Goal: Task Accomplishment & Management: Use online tool/utility

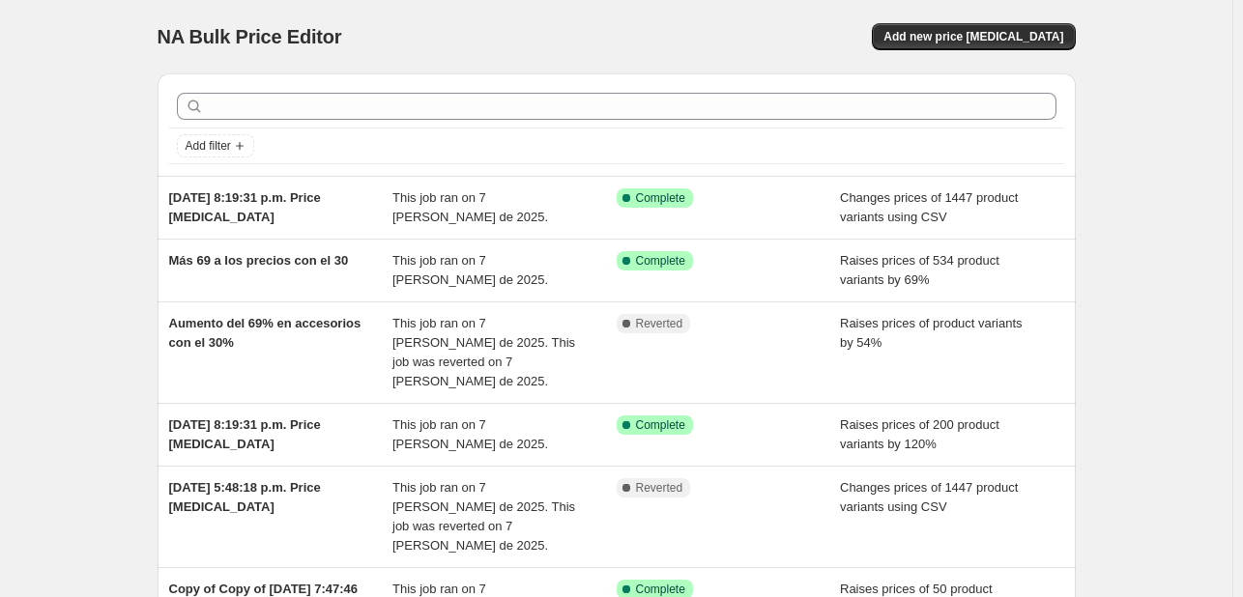
click at [817, 28] on div "Add new price change job" at bounding box center [845, 36] width 461 height 27
click at [964, 36] on span "Add new price change job" at bounding box center [973, 36] width 180 height 15
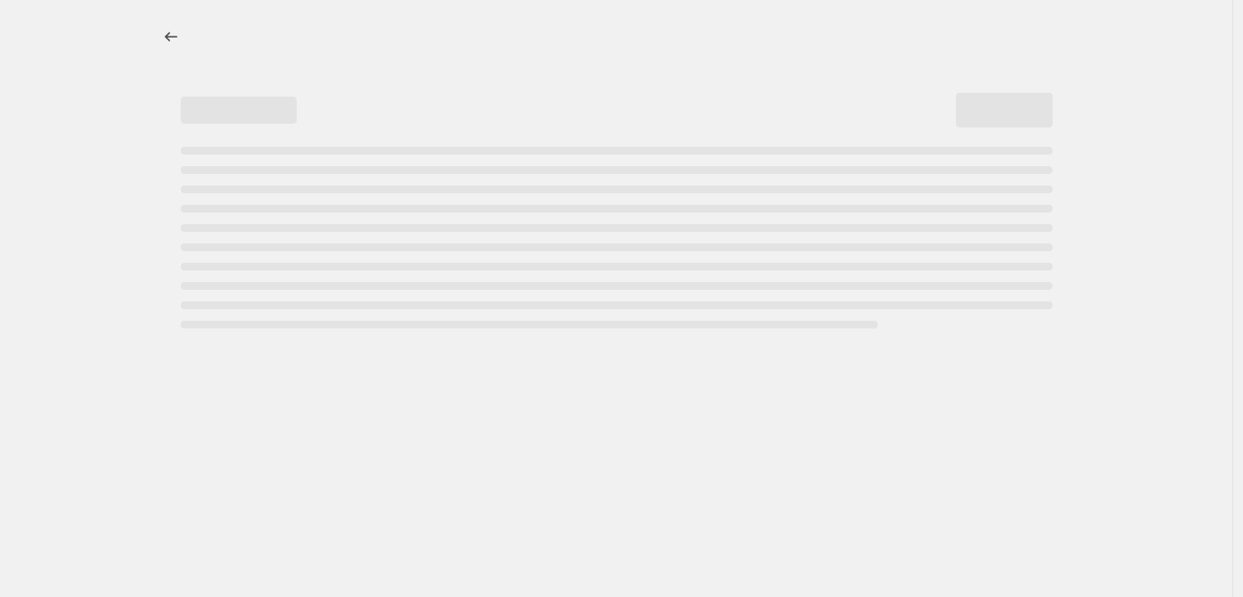
select select "percentage"
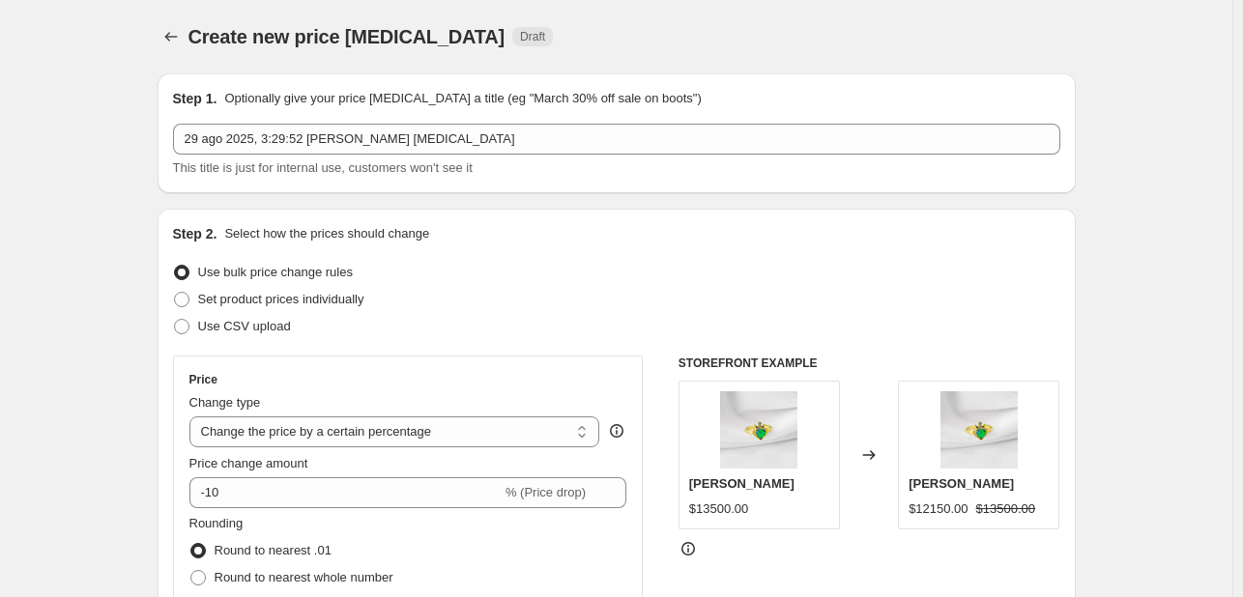
click at [180, 36] on icon "Price change jobs" at bounding box center [170, 36] width 19 height 19
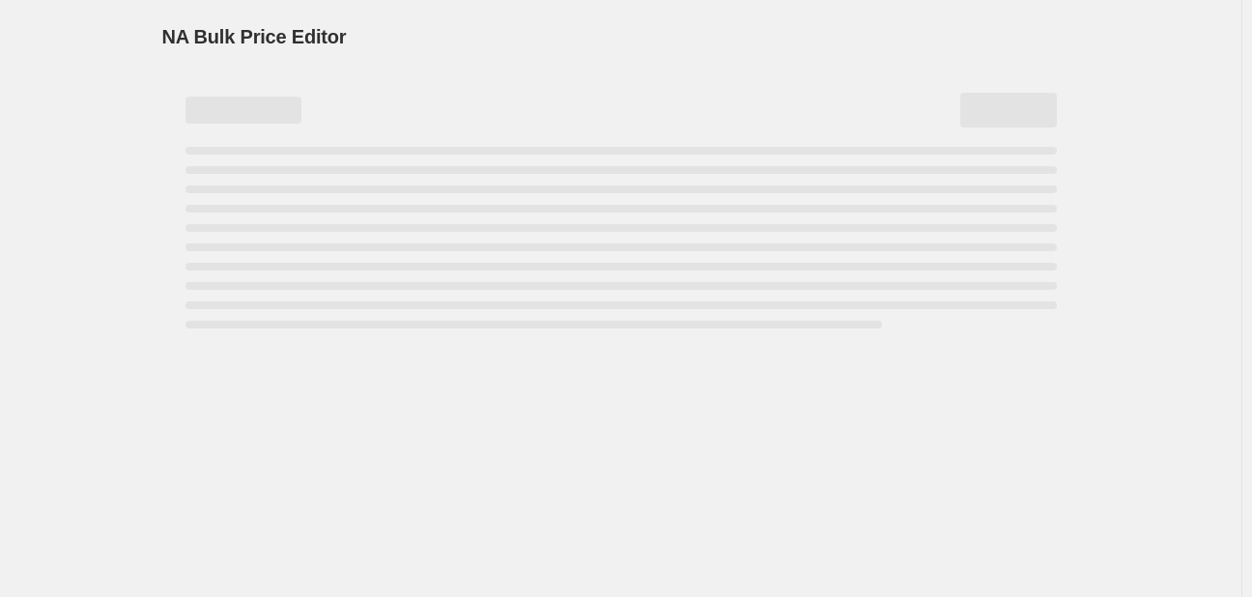
click at [89, 80] on div "NA Bulk Price Editor. This page is ready NA Bulk Price Editor" at bounding box center [621, 298] width 1242 height 597
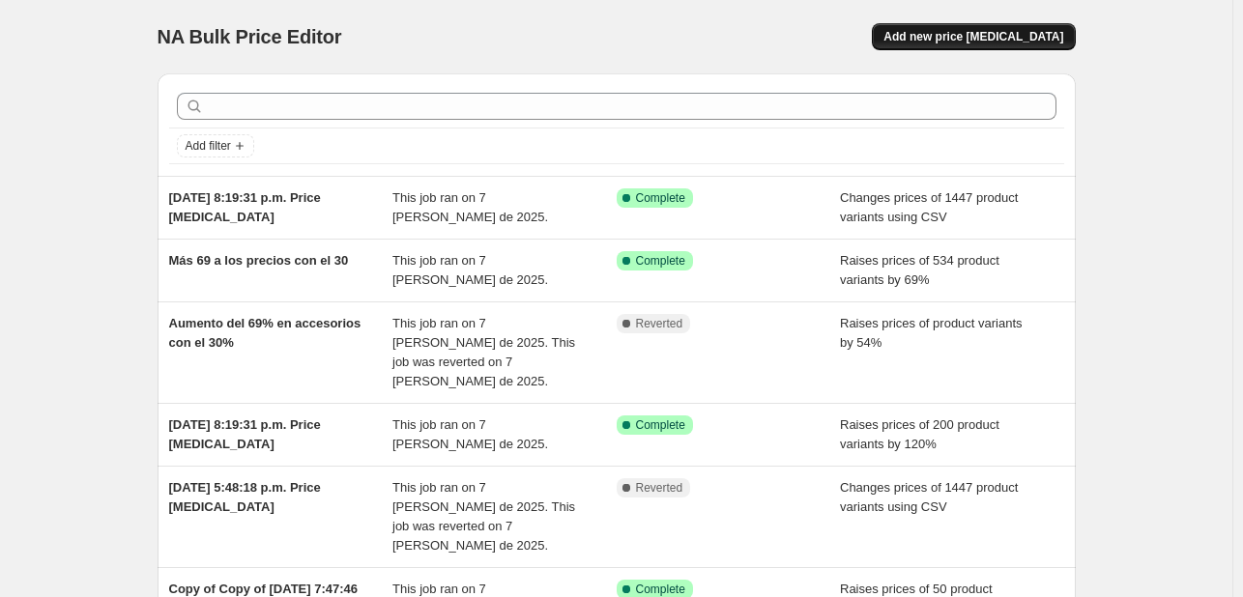
click at [992, 24] on button "Add new price change job" at bounding box center [973, 36] width 203 height 27
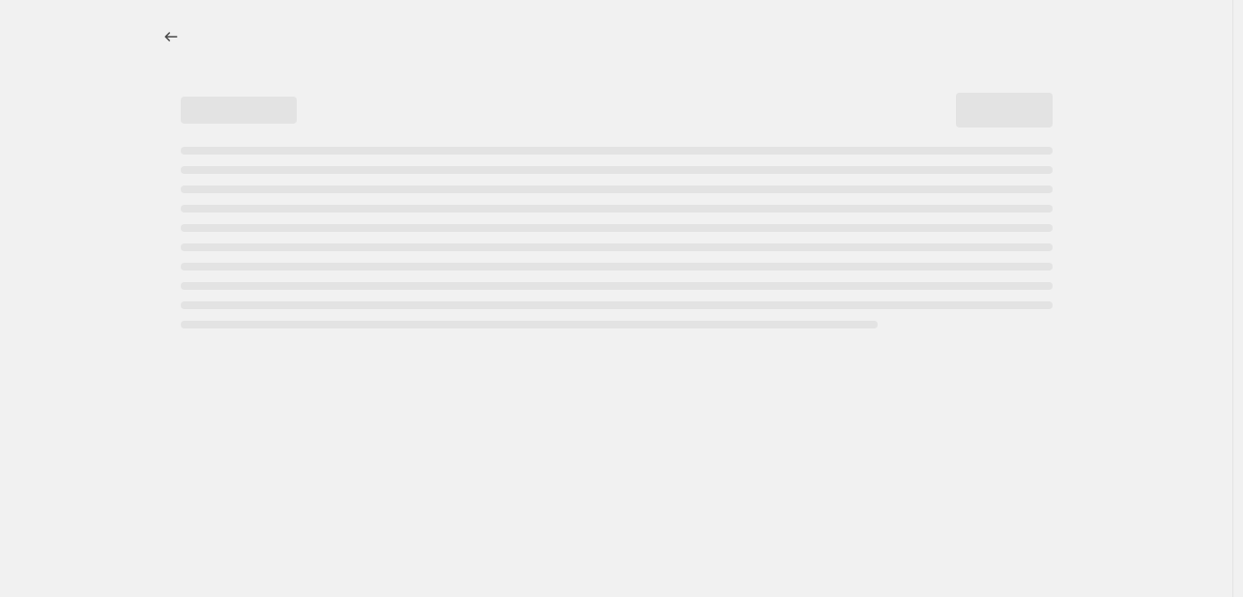
select select "percentage"
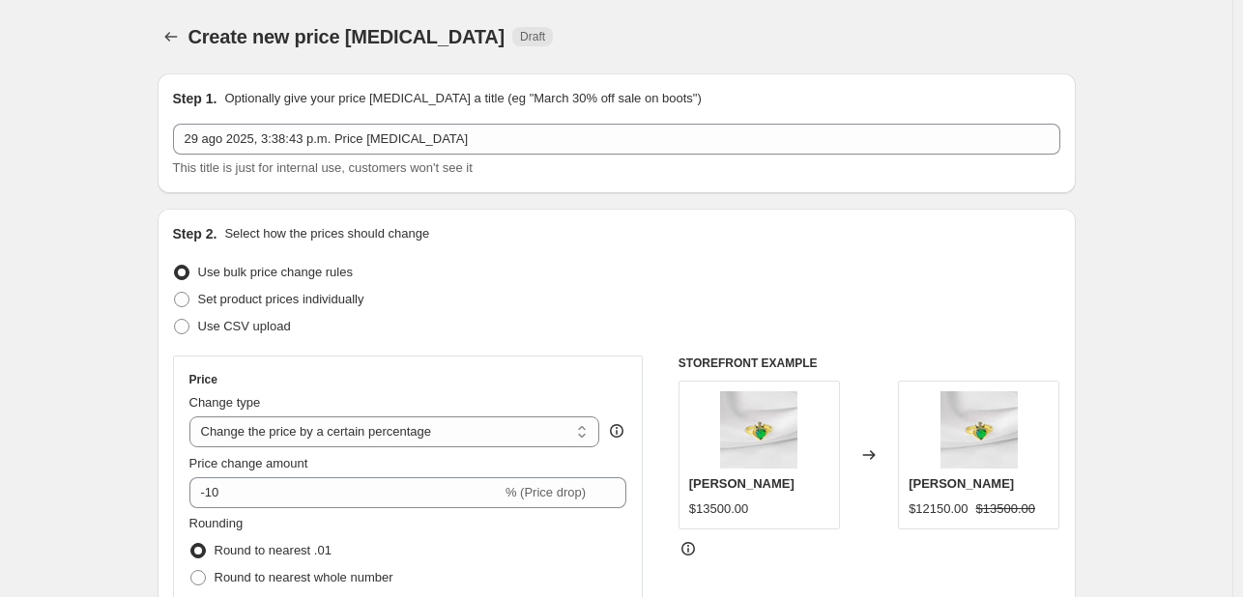
click at [242, 160] on span "This title is just for internal use, customers won't see it" at bounding box center [323, 167] width 300 height 14
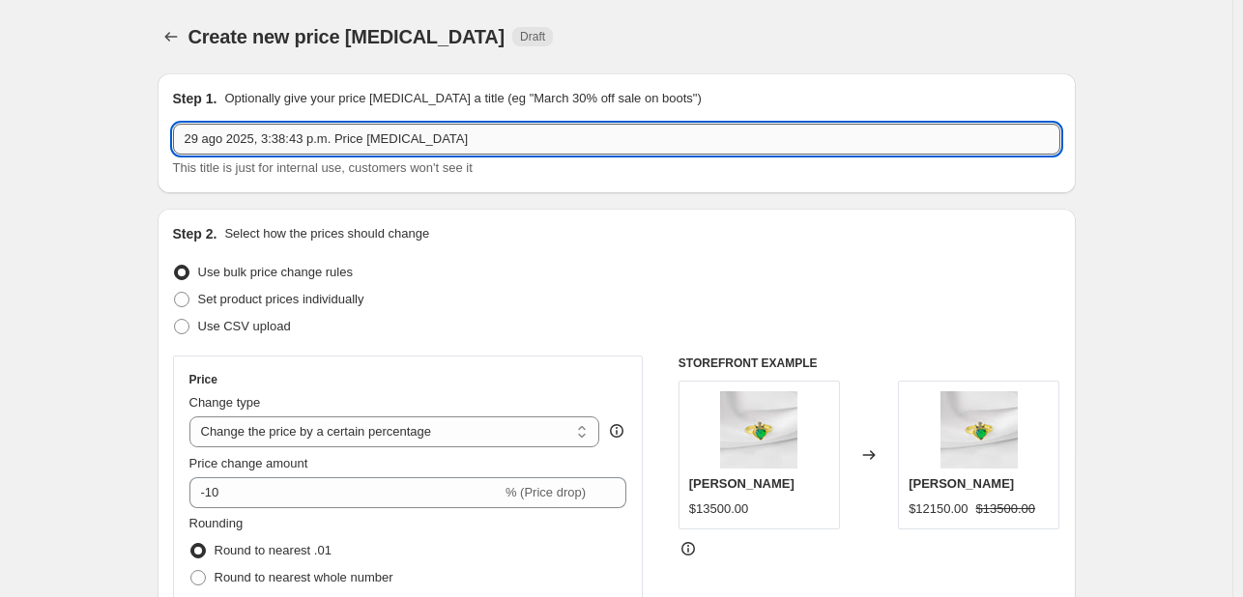
click at [235, 129] on input "29 ago 2025, 3:38:43 p.m. Price change job" at bounding box center [616, 139] width 887 height 31
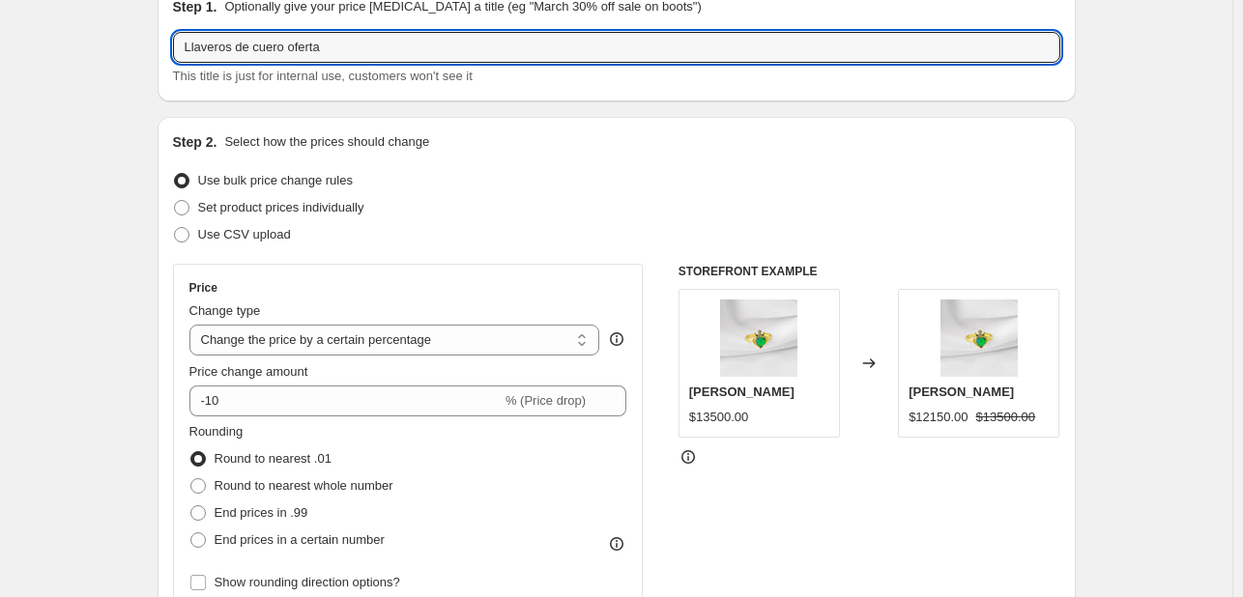
scroll to position [193, 0]
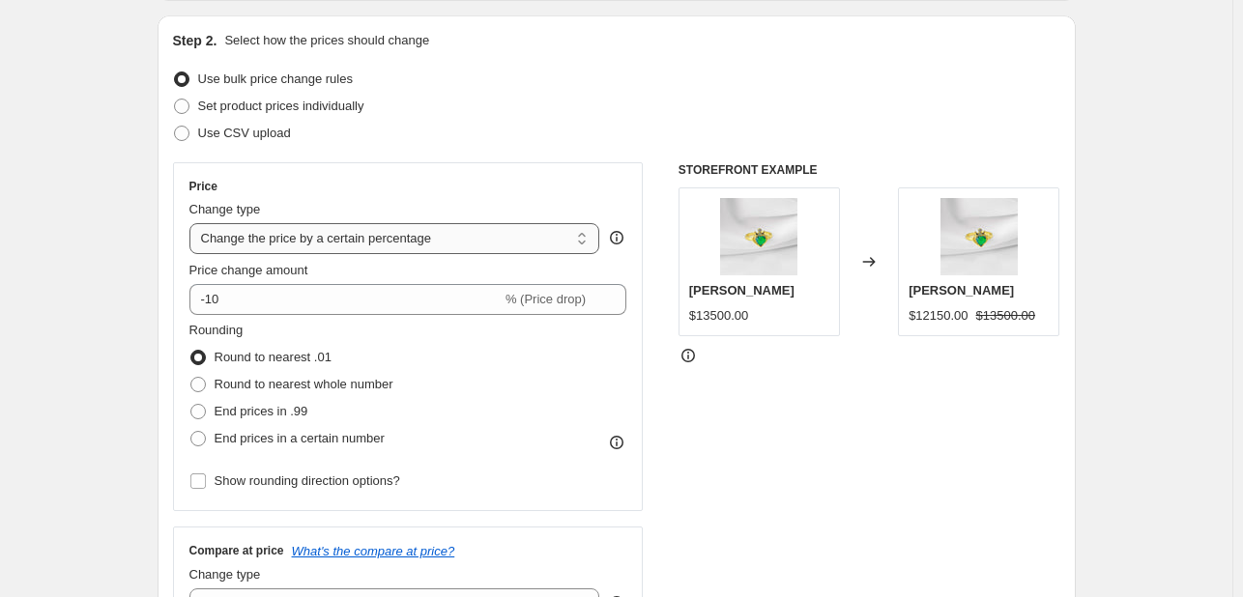
type input "Llaveros de cuero oferta"
click at [317, 252] on select "Change the price to a certain amount Change the price by a certain amount Chang…" at bounding box center [394, 238] width 411 height 31
select select "to"
click at [193, 223] on select "Change the price to a certain amount Change the price by a certain amount Chang…" at bounding box center [394, 238] width 411 height 31
type input "80.00"
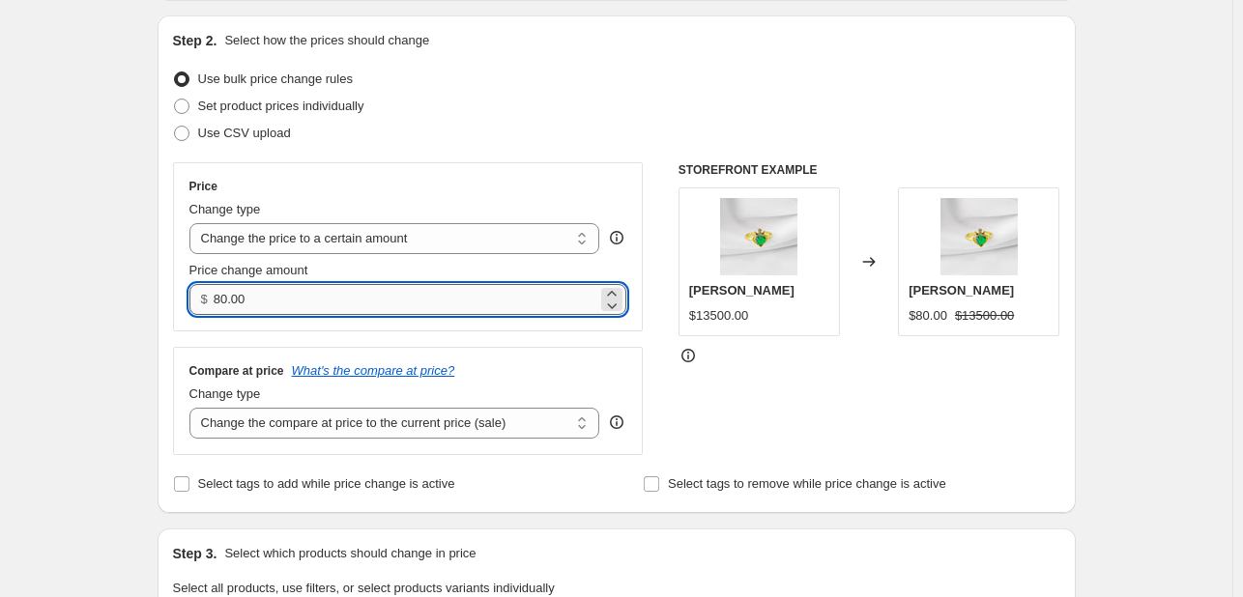
click at [322, 303] on input "80.00" at bounding box center [406, 299] width 384 height 31
click at [320, 303] on input "80.00" at bounding box center [406, 299] width 384 height 31
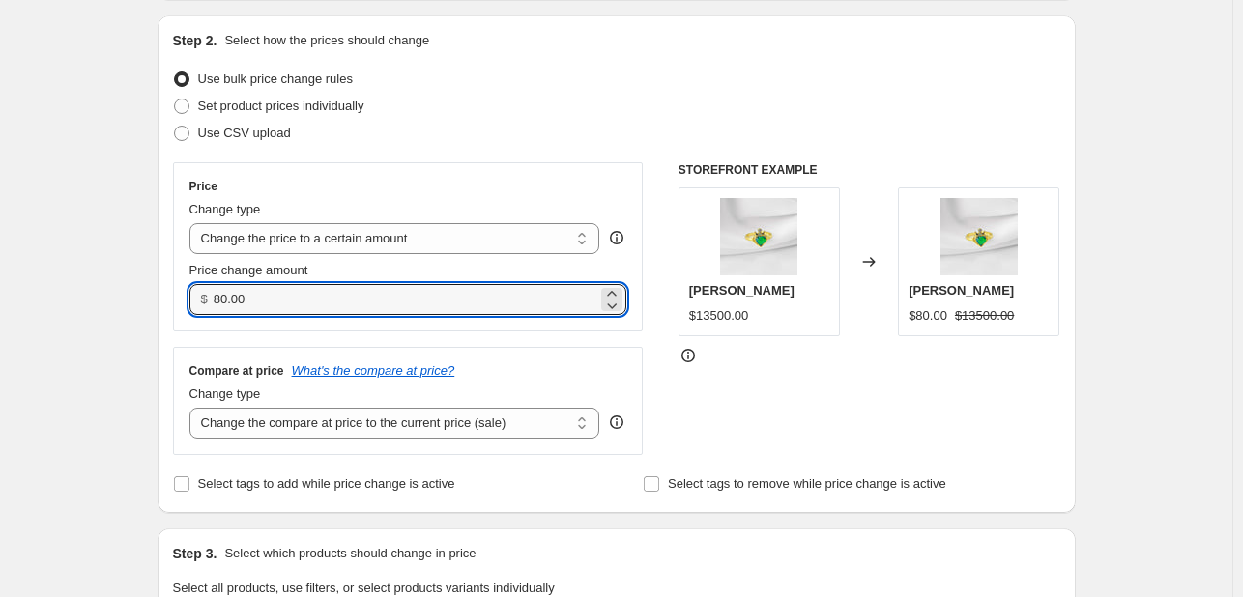
click at [317, 255] on div "Price Change type Change the price to a certain amount Change the price by a ce…" at bounding box center [408, 247] width 438 height 136
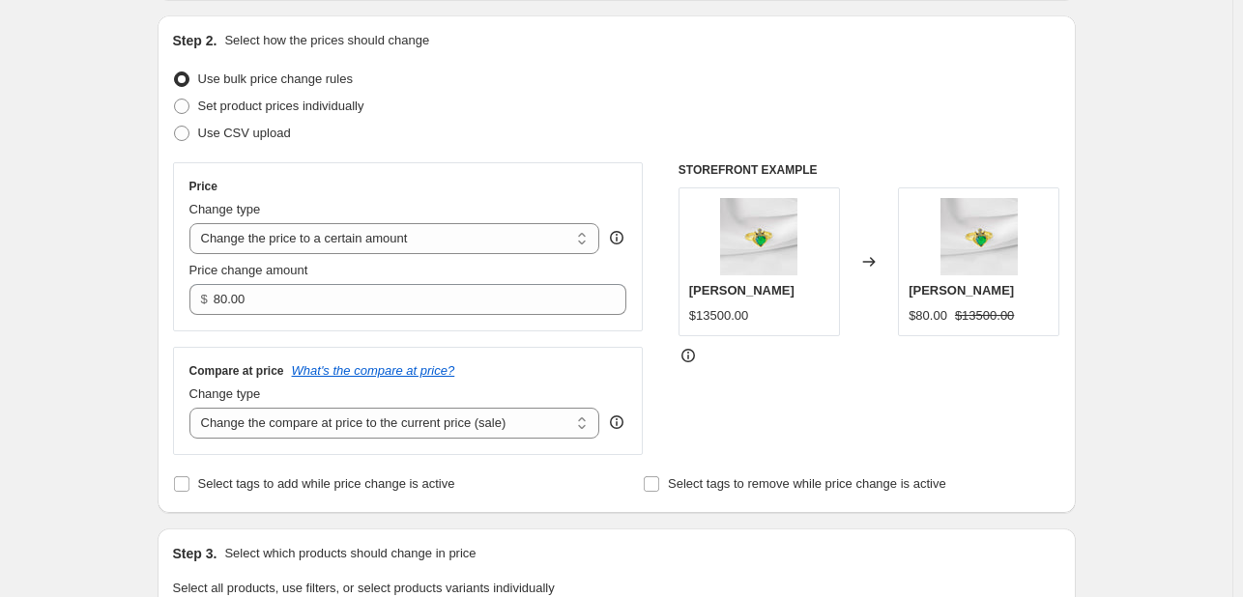
click at [317, 255] on div "Price Change type Change the price to a certain amount Change the price by a ce…" at bounding box center [408, 247] width 438 height 136
click at [319, 217] on div "Change type" at bounding box center [394, 209] width 411 height 19
click at [252, 252] on select "Change the price to a certain amount Change the price by a certain amount Chang…" at bounding box center [394, 238] width 411 height 31
select select "margin"
type input "50"
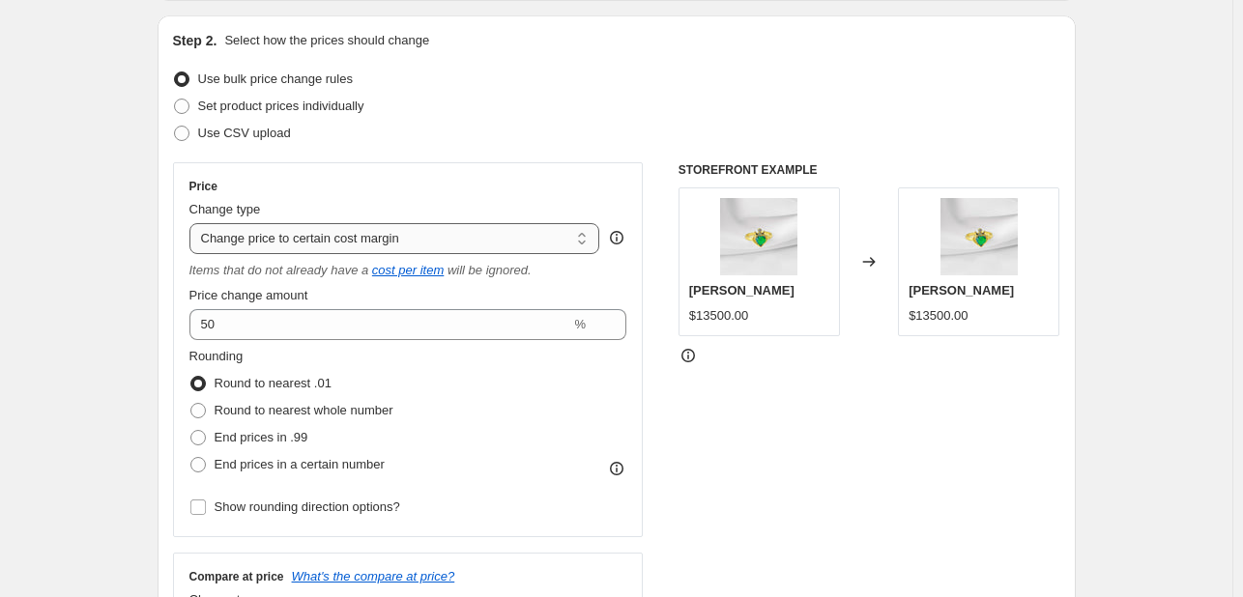
click at [387, 233] on select "Change the price to a certain amount Change the price by a certain amount Chang…" at bounding box center [394, 238] width 411 height 31
select select "to"
click at [193, 223] on select "Change the price to a certain amount Change the price by a certain amount Chang…" at bounding box center [394, 238] width 411 height 31
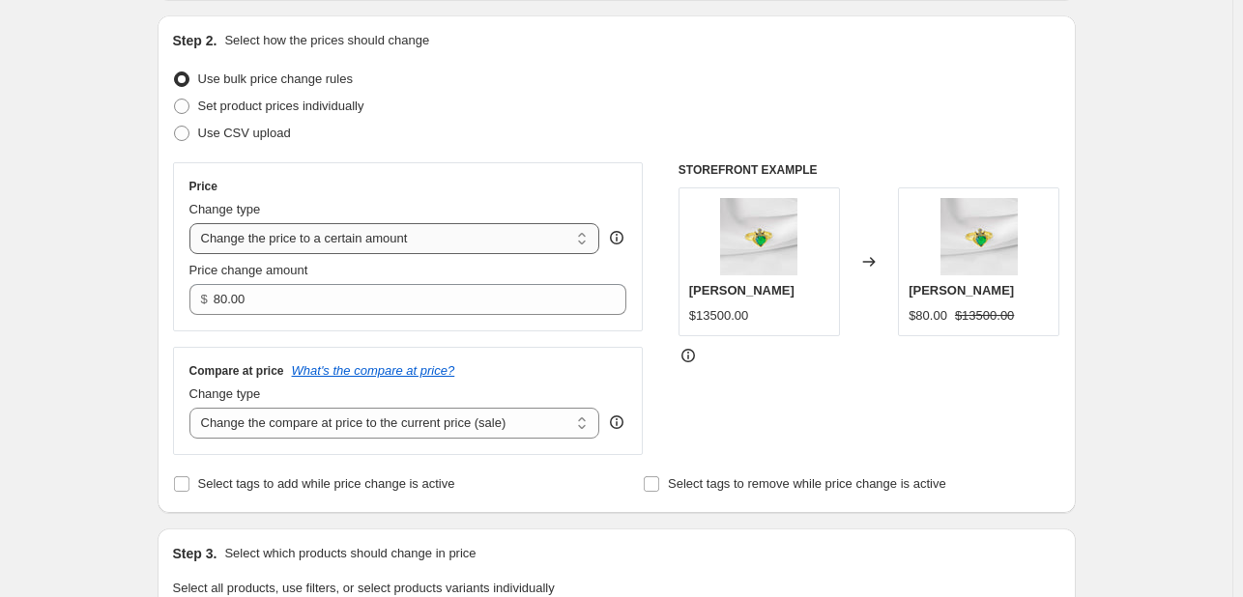
click at [372, 234] on select "Change the price to a certain amount Change the price by a certain amount Chang…" at bounding box center [394, 238] width 411 height 31
click at [421, 183] on div "Price" at bounding box center [408, 186] width 438 height 15
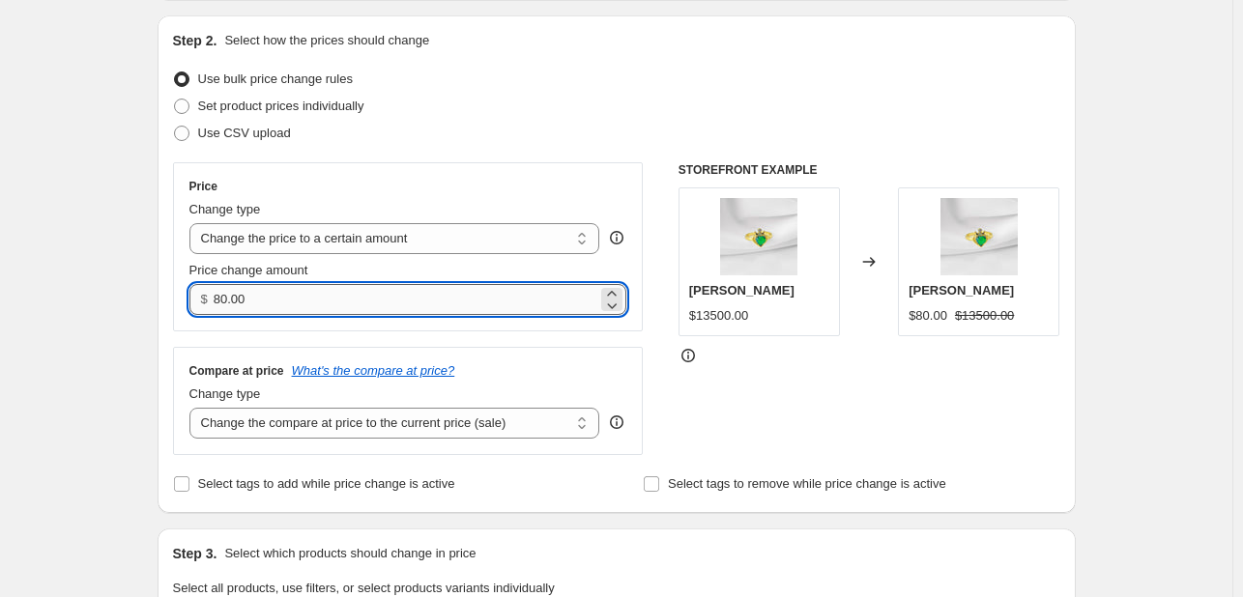
click at [341, 312] on input "80.00" at bounding box center [406, 299] width 384 height 31
type input "17900.00"
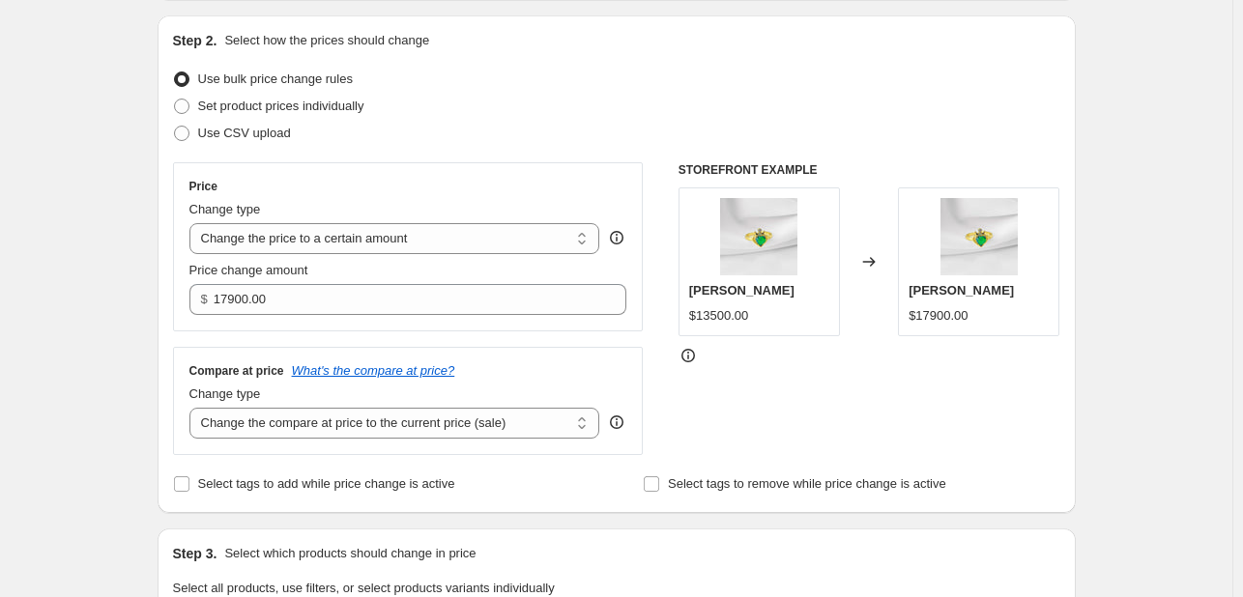
scroll to position [290, 0]
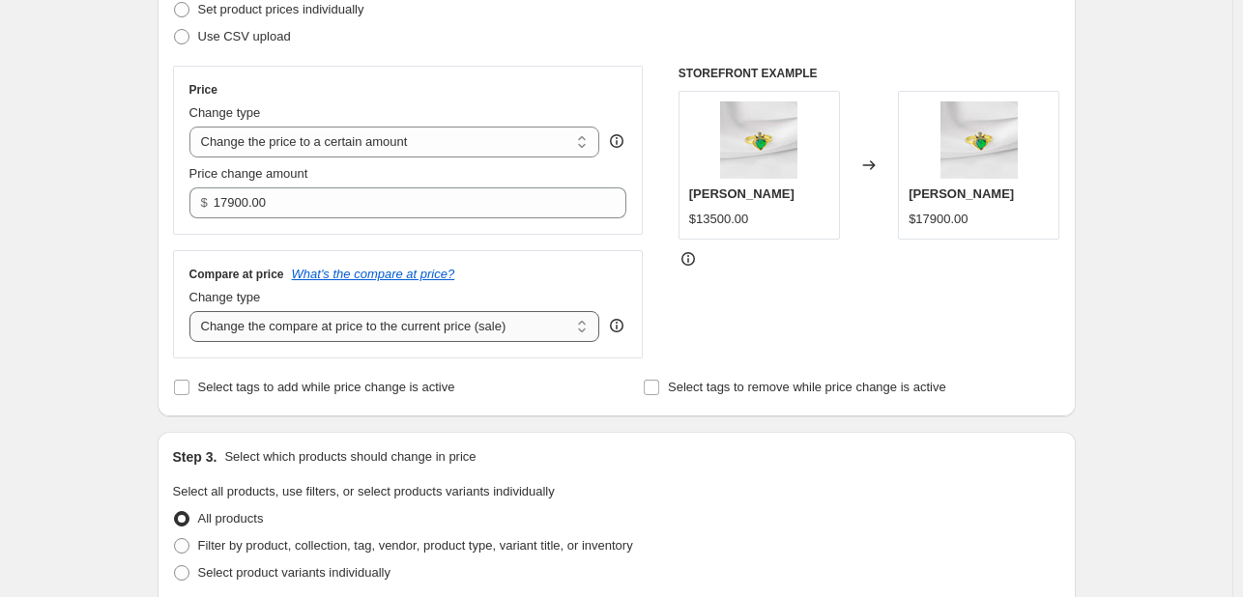
click at [363, 333] on select "Change the compare at price to the current price (sale) Change the compare at p…" at bounding box center [394, 326] width 411 height 31
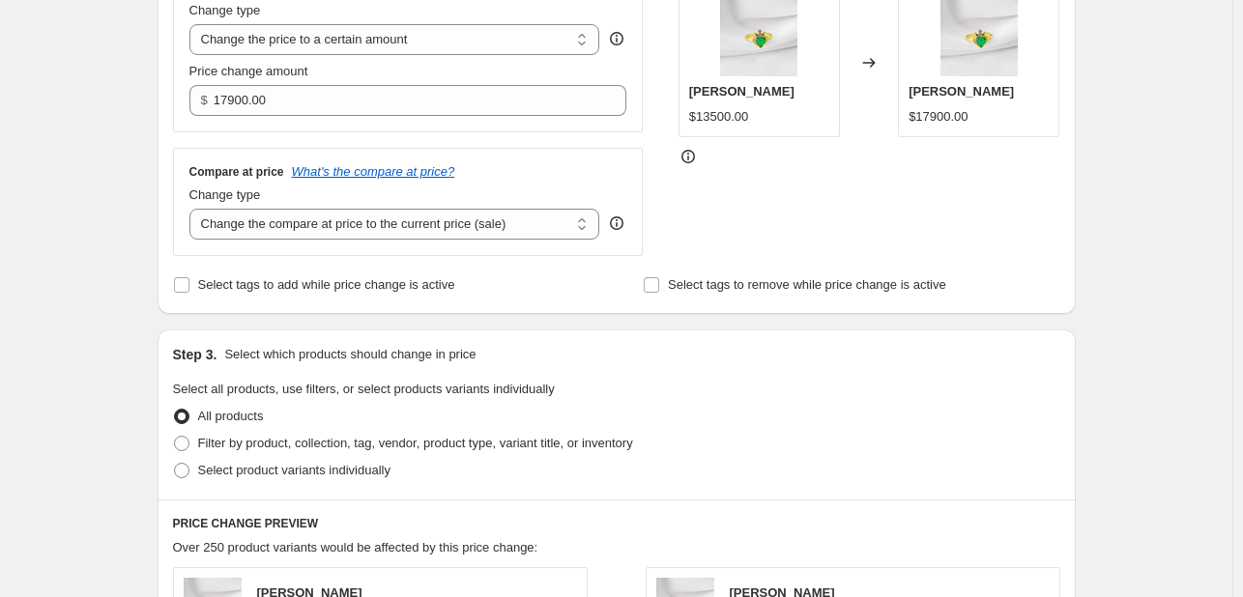
scroll to position [380, 0]
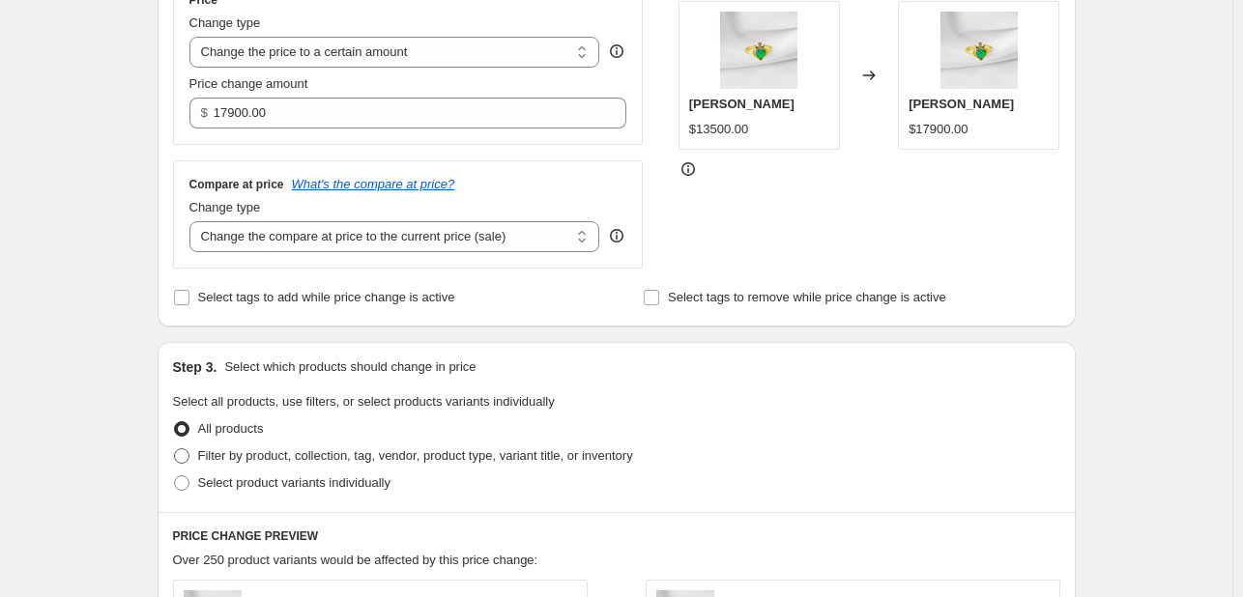
click at [186, 453] on span at bounding box center [181, 455] width 15 height 15
click at [175, 449] on input "Filter by product, collection, tag, vendor, product type, variant title, or inv…" at bounding box center [174, 448] width 1 height 1
radio input "true"
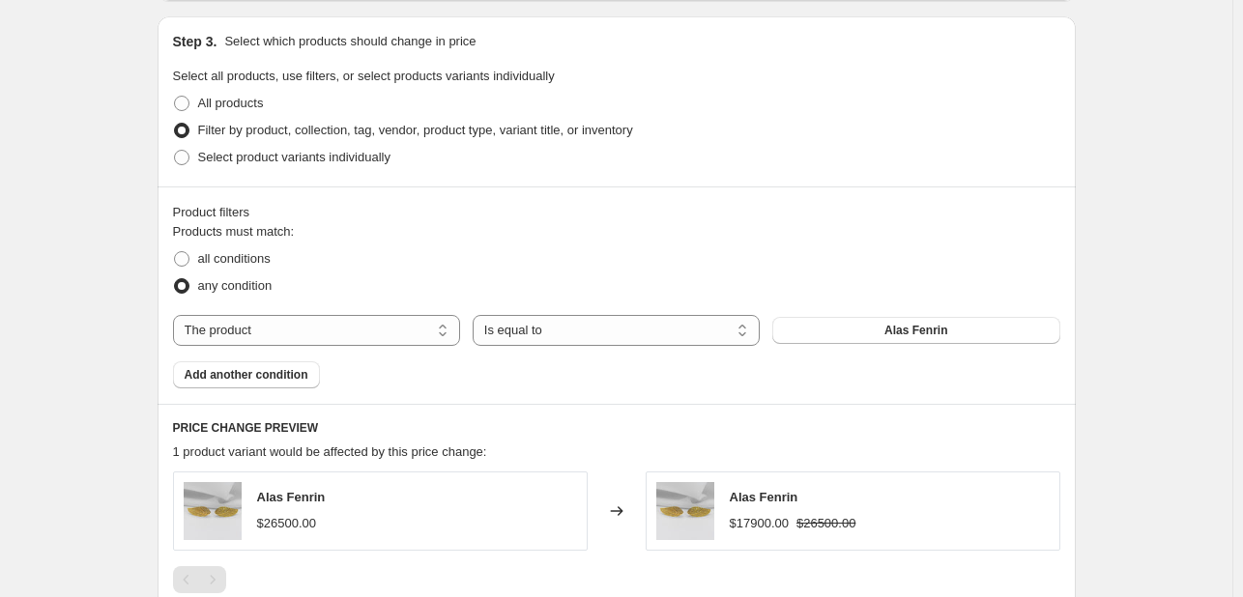
scroll to position [766, 0]
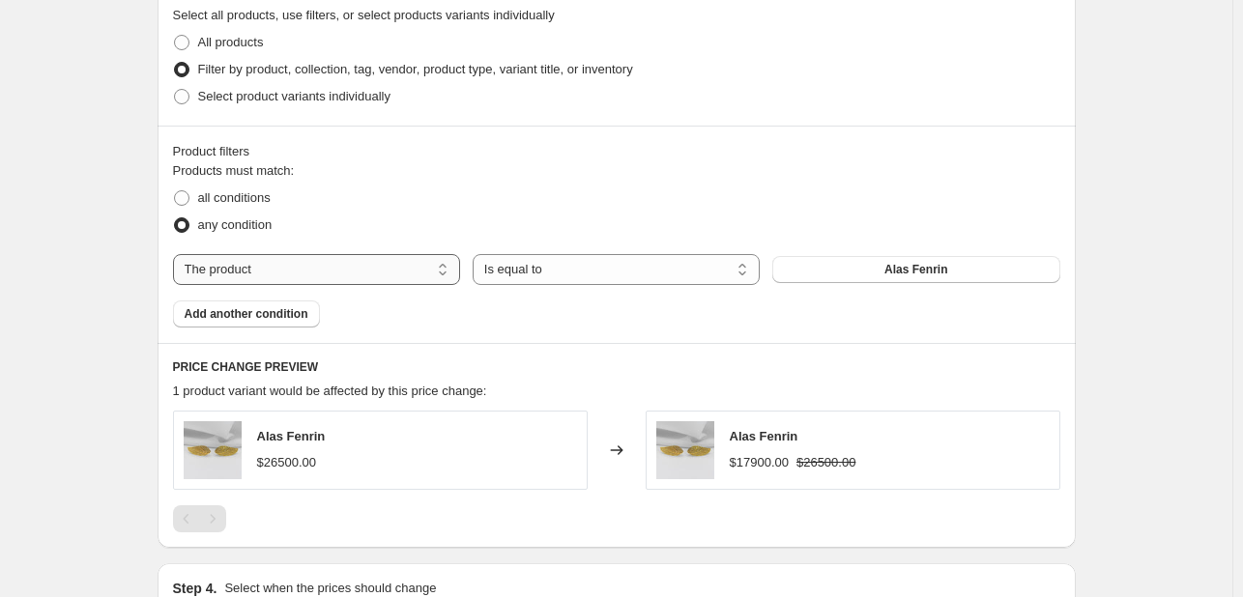
click at [323, 265] on select "The product The product's collection The product's tag The product's vendor The…" at bounding box center [316, 269] width 287 height 31
drag, startPoint x: 635, startPoint y: 273, endPoint x: 586, endPoint y: 276, distance: 49.4
click at [635, 273] on select "Is equal to Is not equal to" at bounding box center [615, 269] width 287 height 31
click at [338, 270] on select "The product The product's collection The product's tag The product's vendor The…" at bounding box center [316, 269] width 287 height 31
select select "collection"
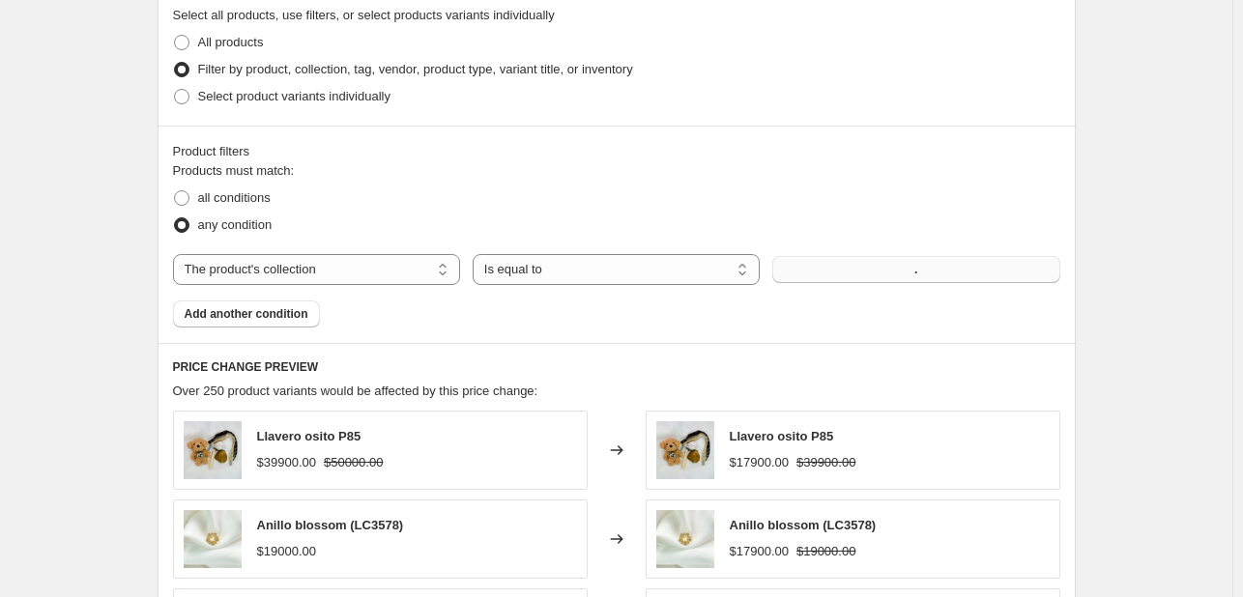
click at [870, 282] on button "." at bounding box center [915, 269] width 287 height 27
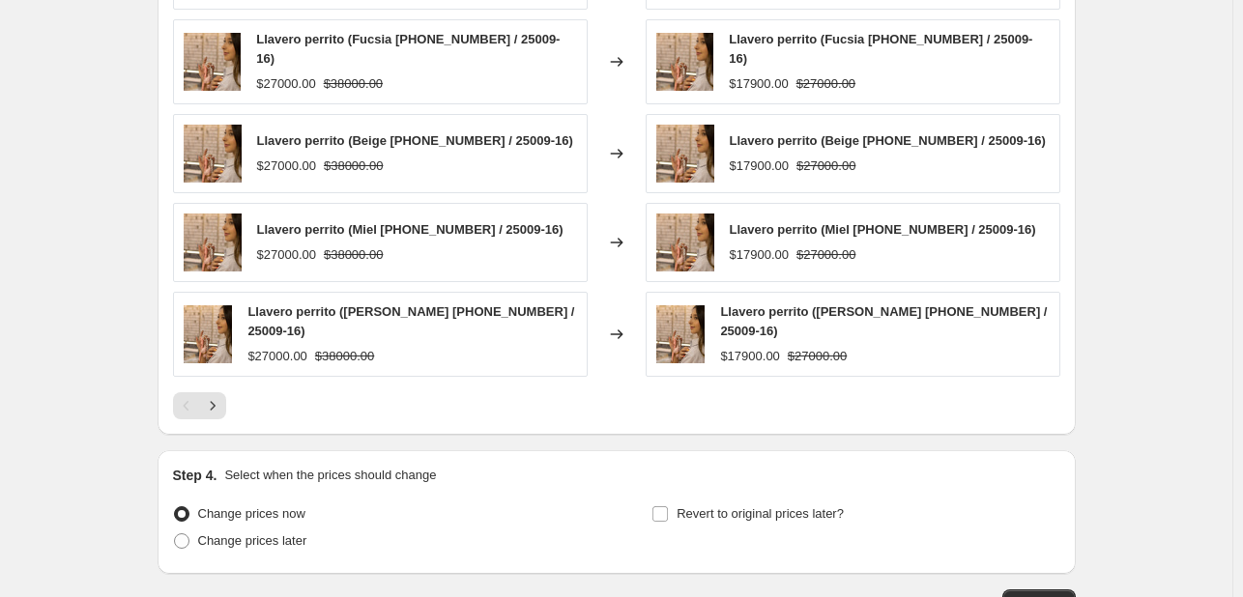
scroll to position [1346, 0]
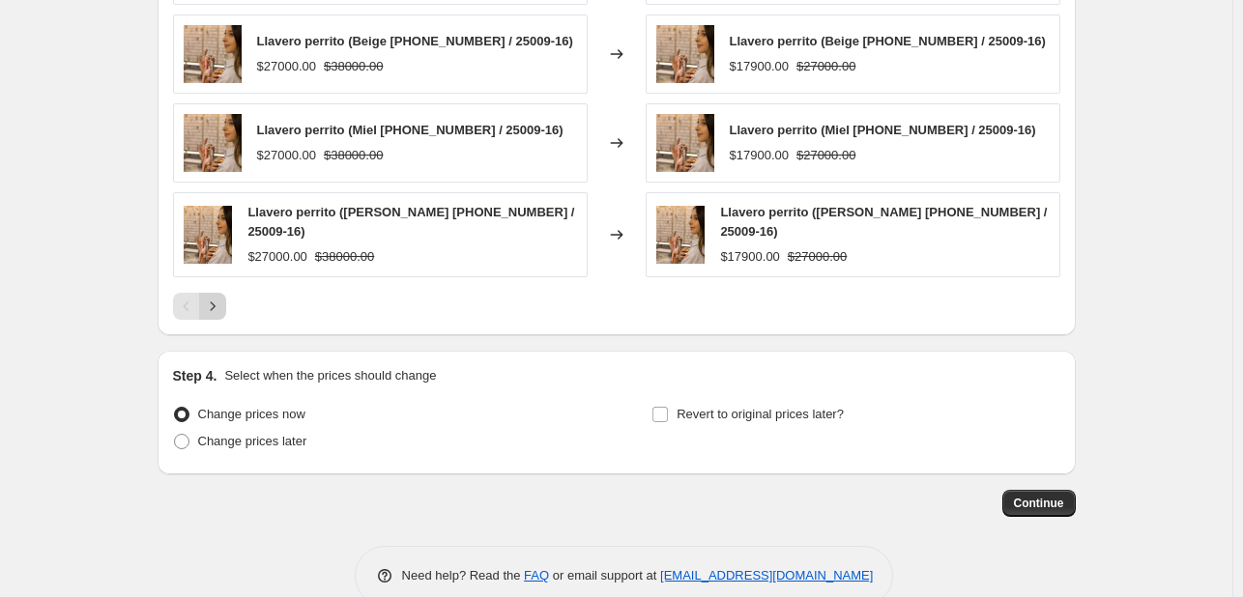
click at [220, 301] on icon "Next" at bounding box center [212, 306] width 19 height 19
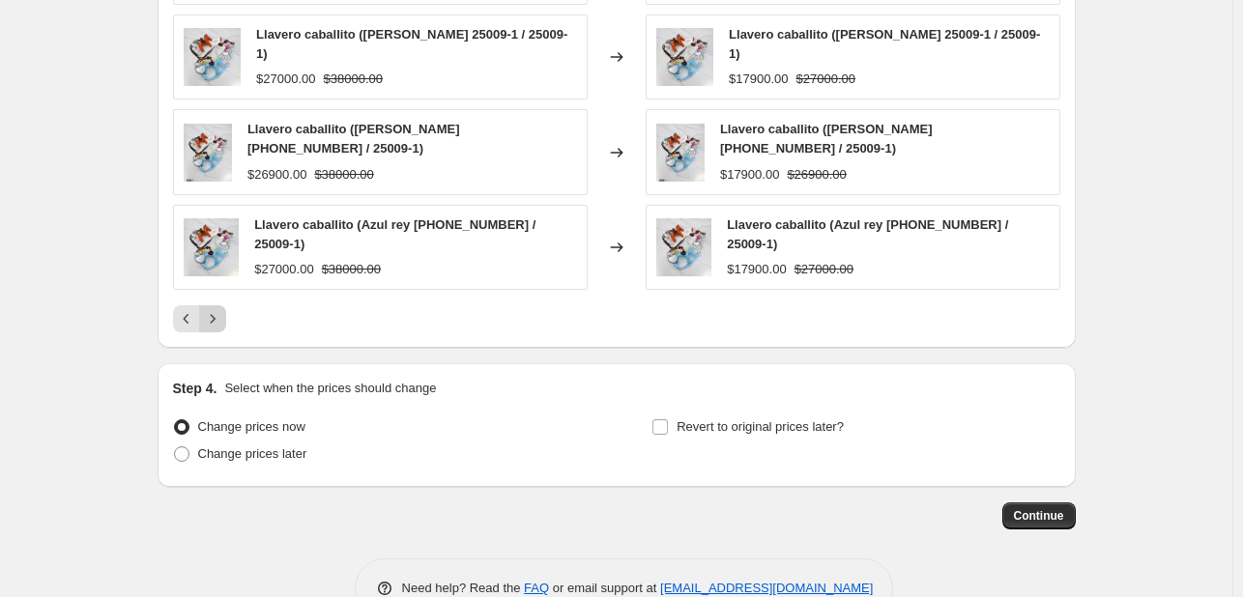
click at [220, 309] on icon "Next" at bounding box center [212, 318] width 19 height 19
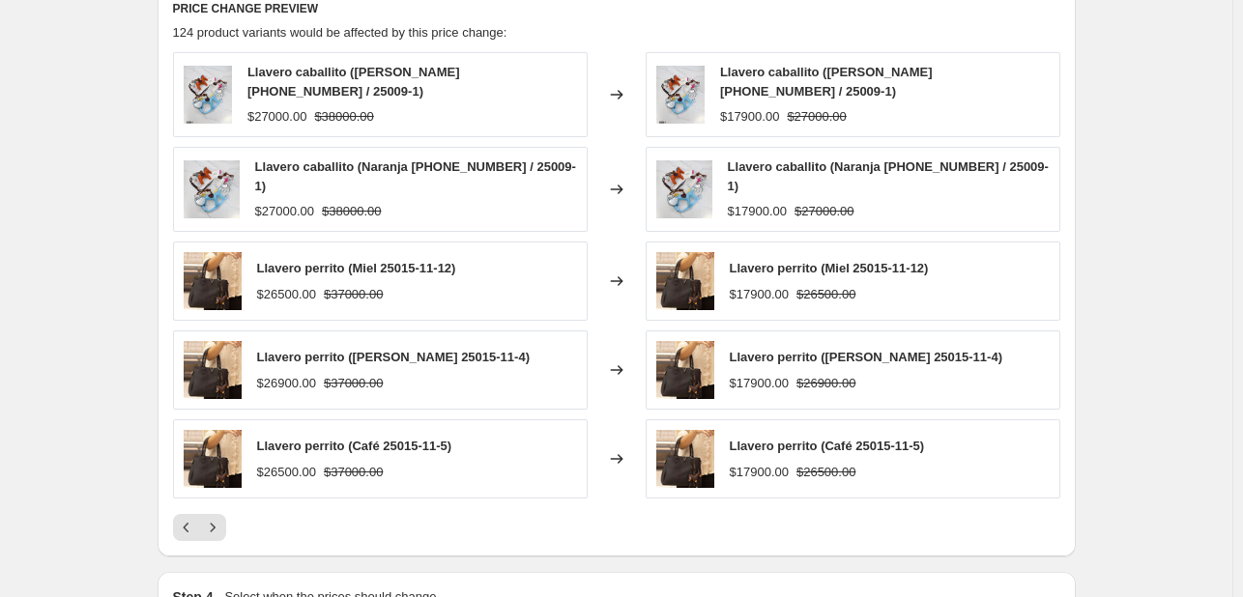
scroll to position [1153, 0]
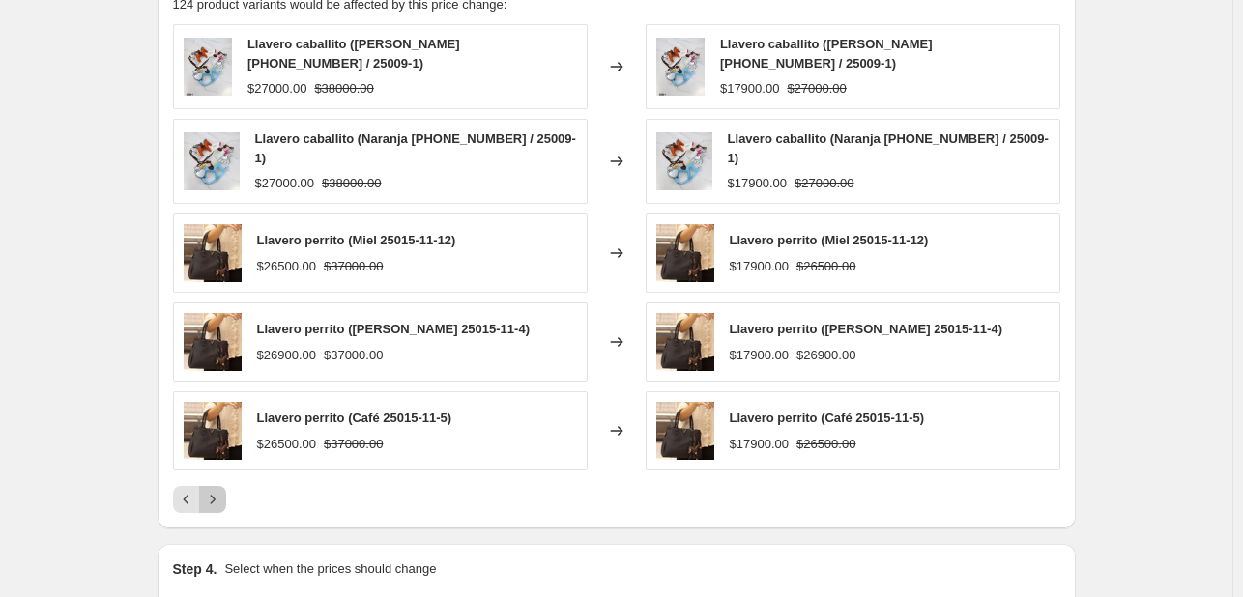
click at [210, 490] on icon "Next" at bounding box center [212, 499] width 19 height 19
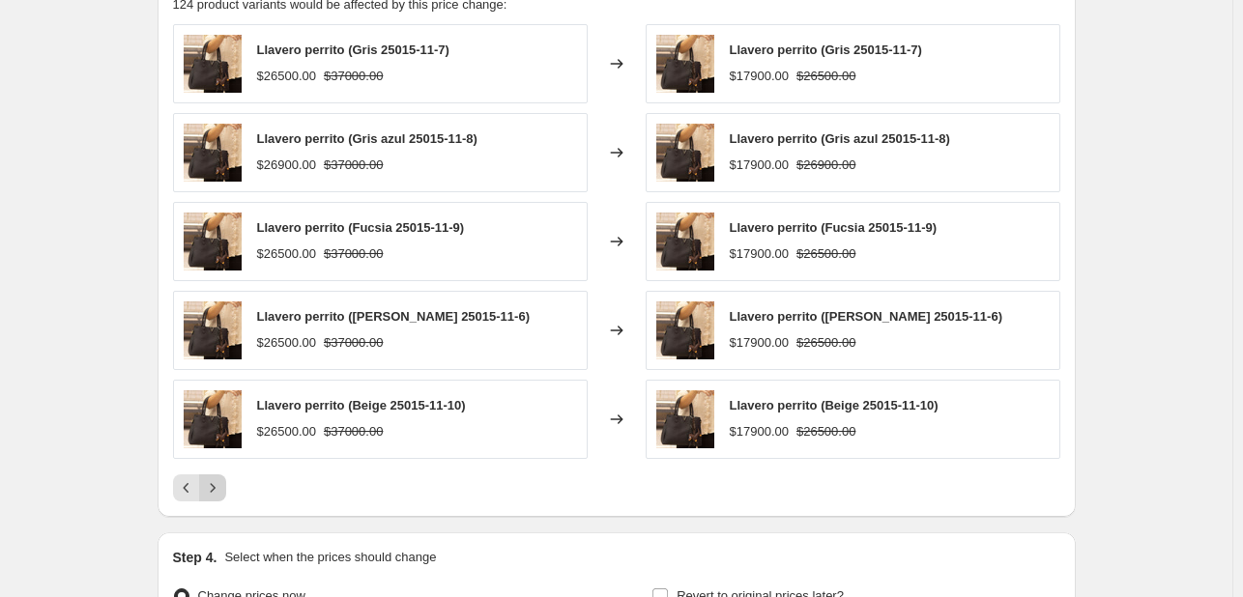
click at [213, 474] on button "Next" at bounding box center [212, 487] width 27 height 27
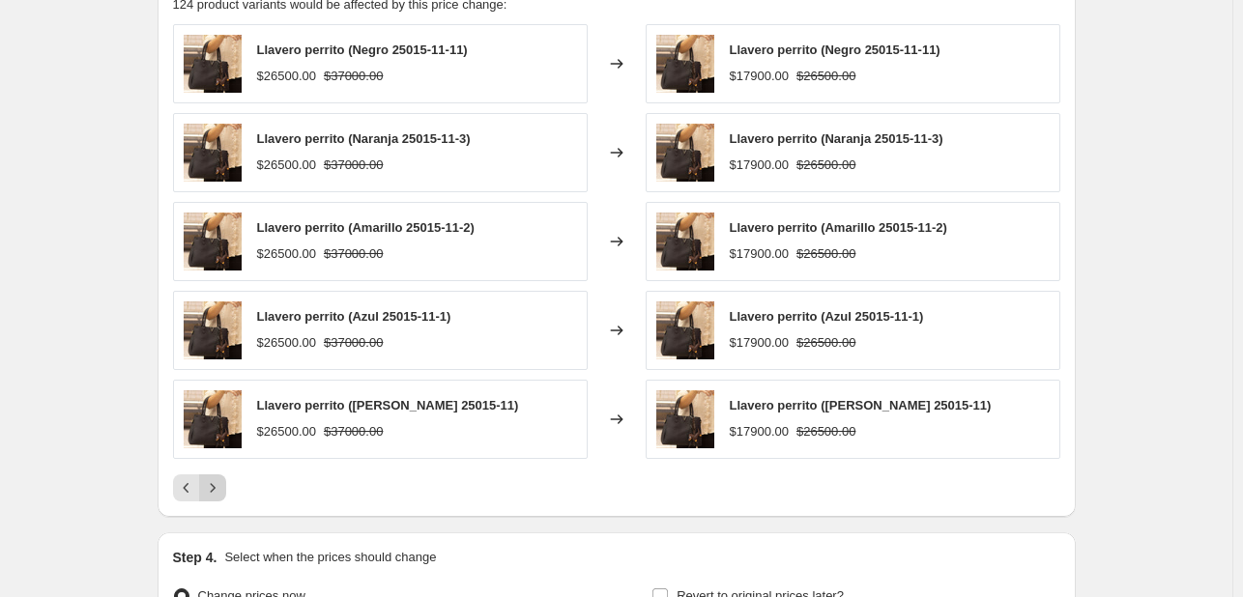
click at [211, 491] on icon "Next" at bounding box center [212, 487] width 19 height 19
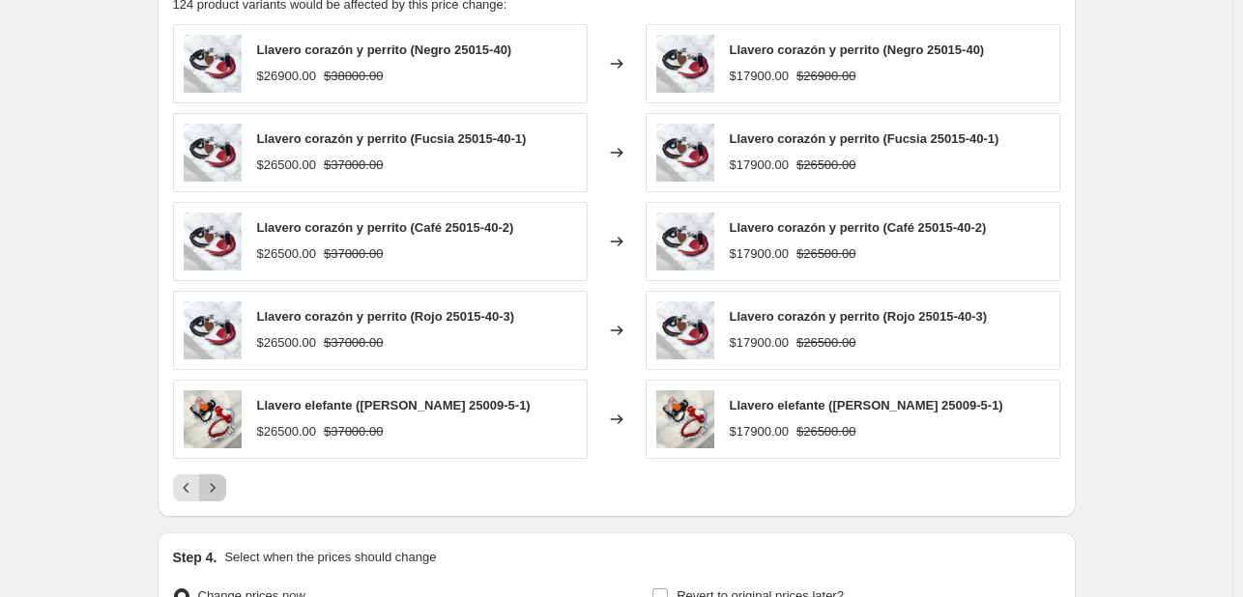
click at [211, 491] on icon "Next" at bounding box center [212, 487] width 19 height 19
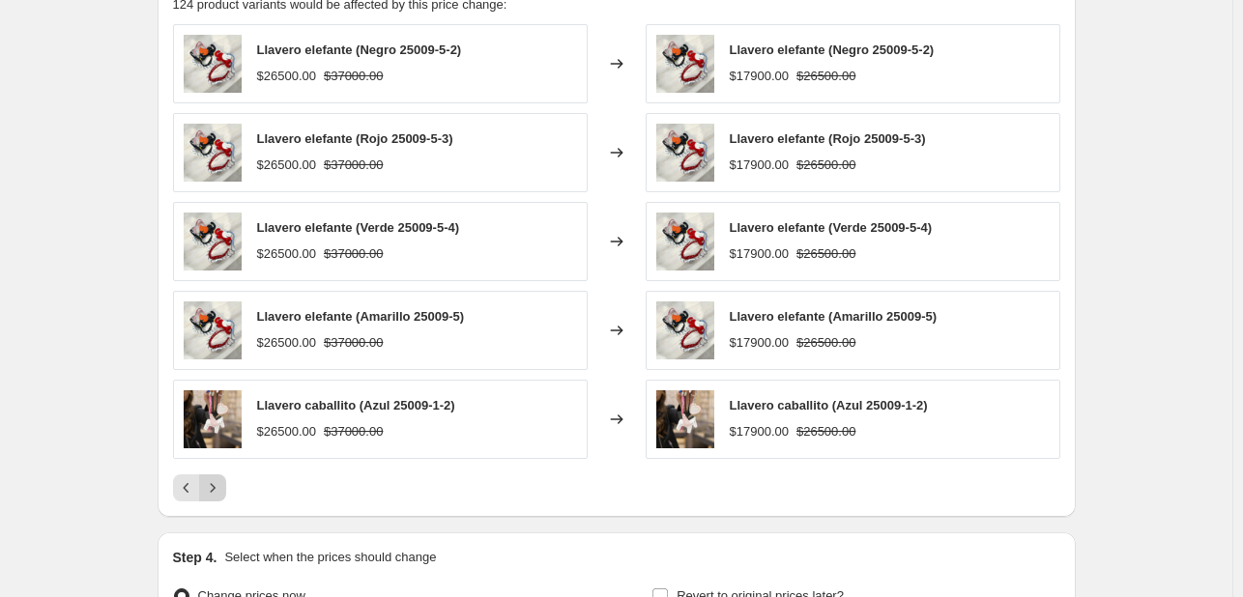
click at [211, 491] on icon "Next" at bounding box center [212, 487] width 19 height 19
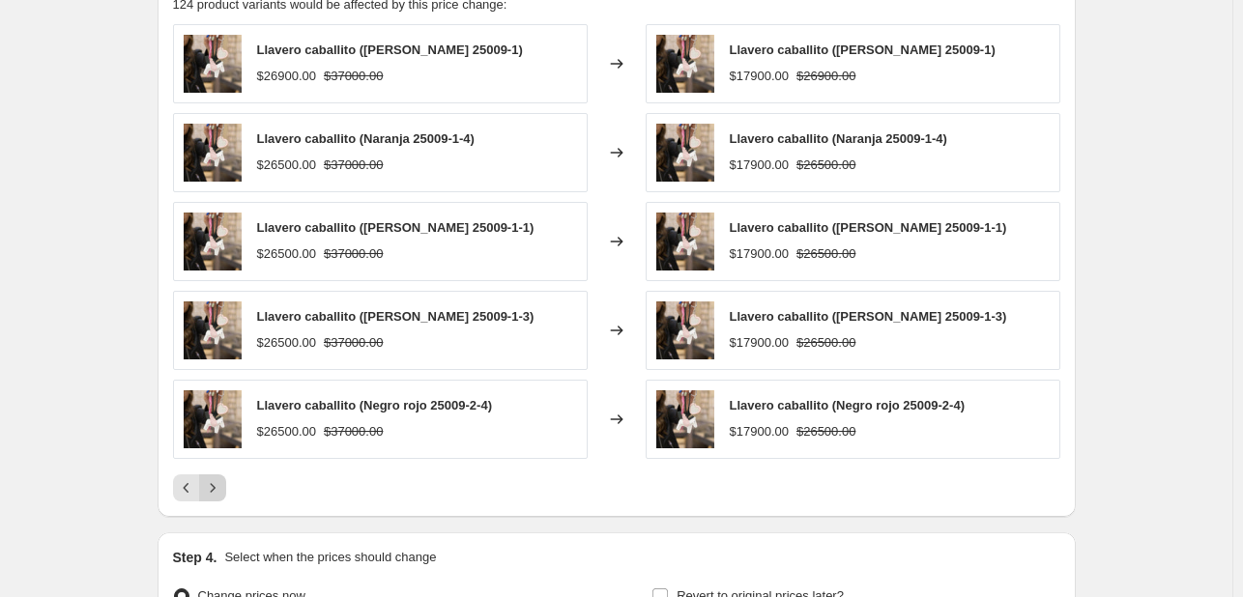
click at [209, 491] on icon "Next" at bounding box center [212, 487] width 19 height 19
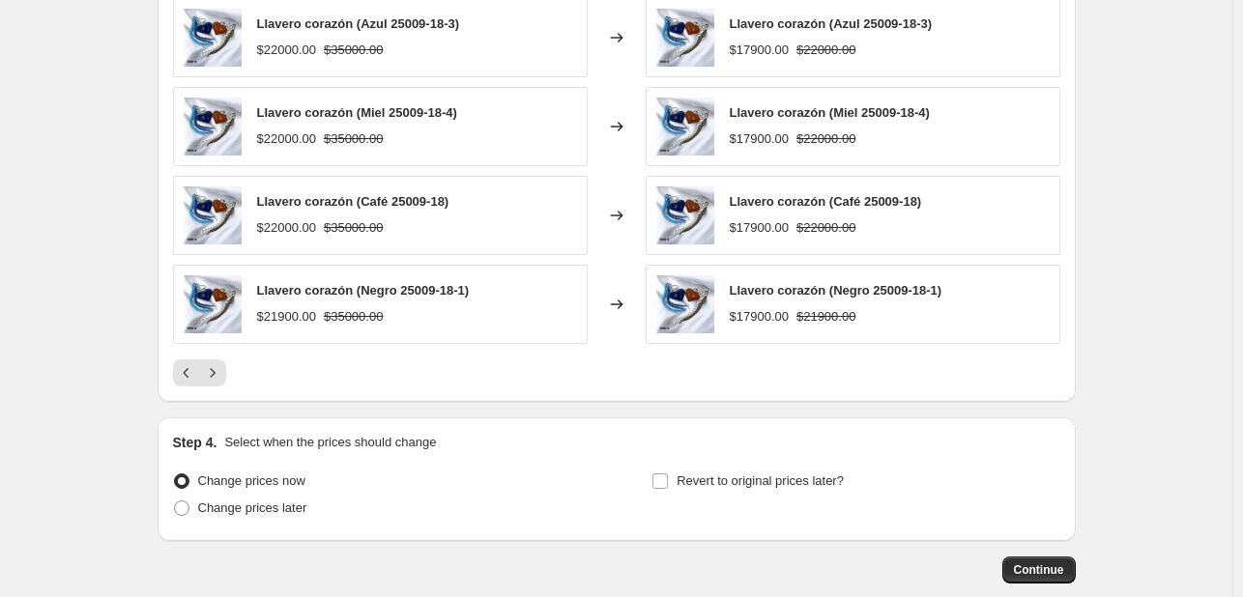
scroll to position [1370, 0]
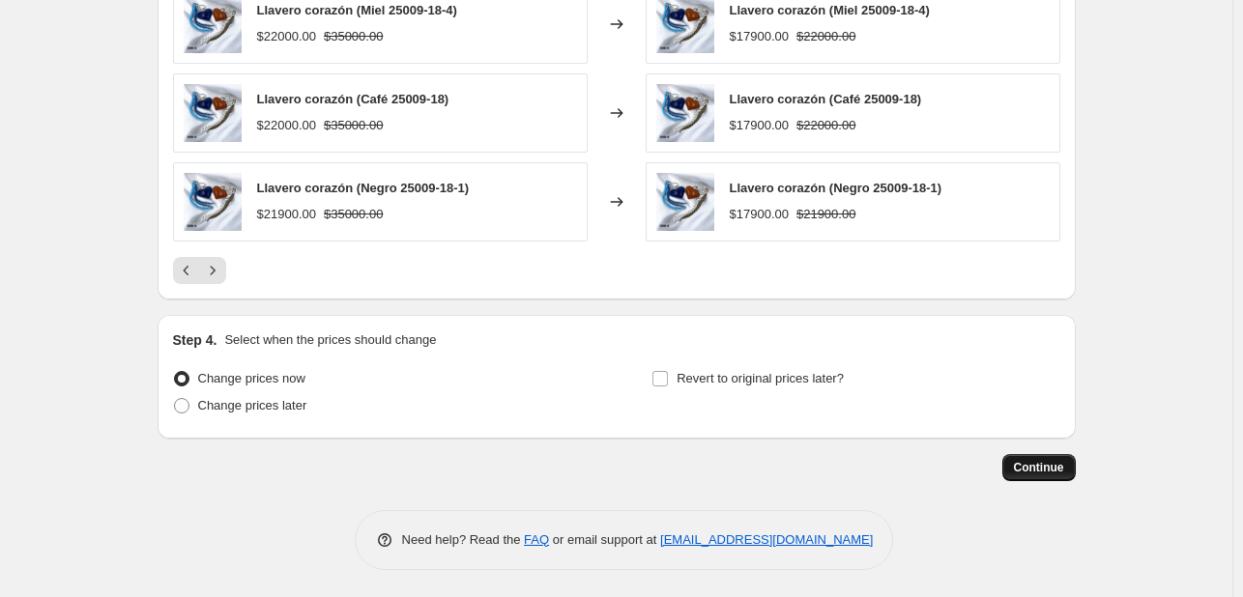
click at [1042, 465] on span "Continue" at bounding box center [1039, 467] width 50 height 15
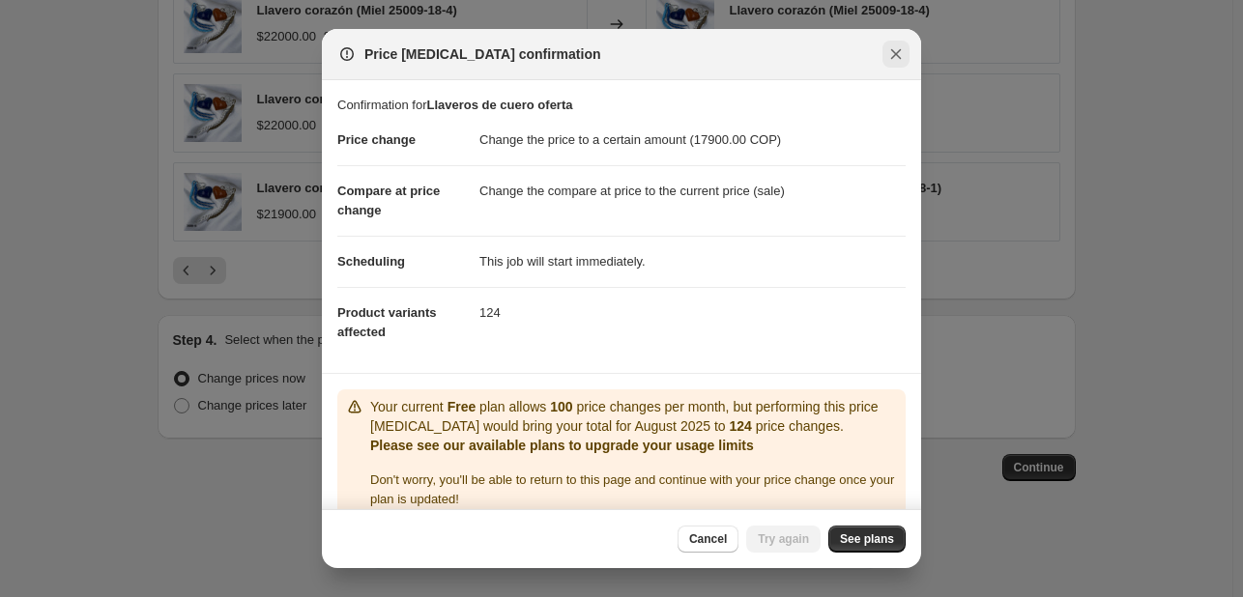
click at [893, 52] on icon "Close" at bounding box center [896, 54] width 11 height 11
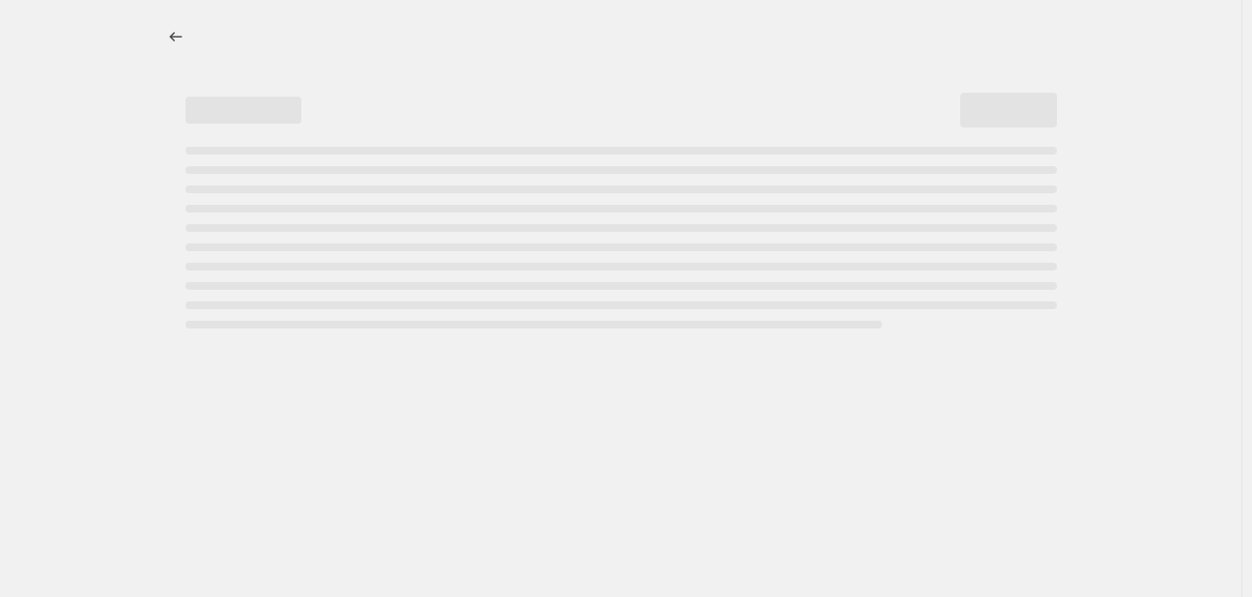
select select "percentage"
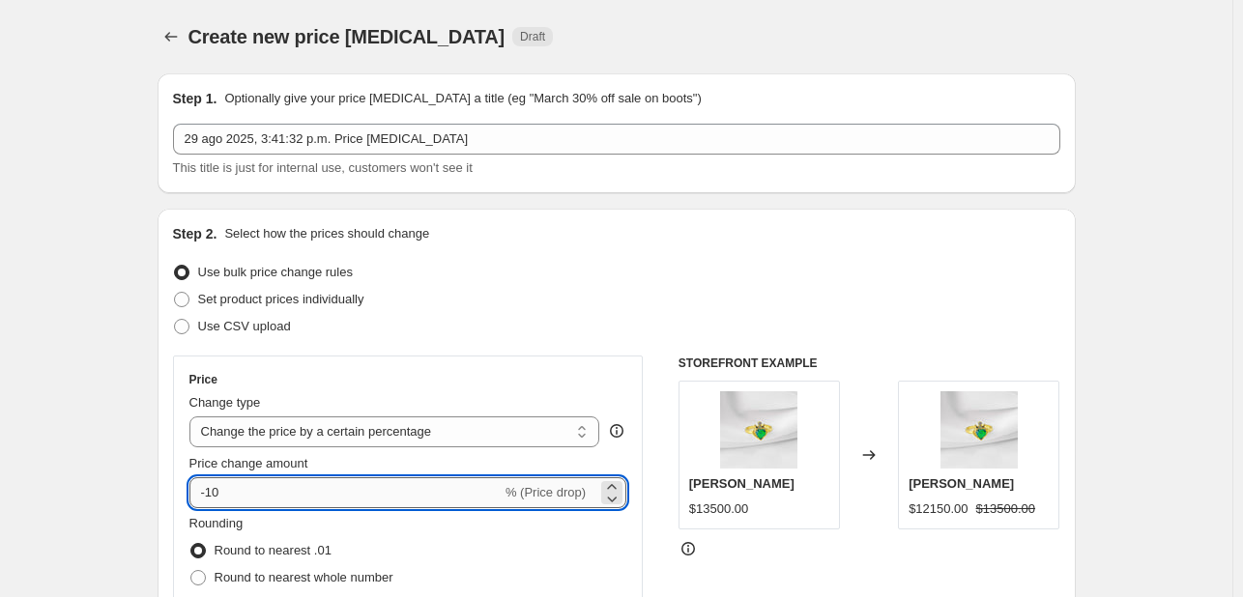
click at [206, 489] on input "-10" at bounding box center [345, 492] width 312 height 31
click at [205, 491] on input "-10" at bounding box center [345, 492] width 312 height 31
click at [202, 490] on input "-10" at bounding box center [345, 492] width 312 height 31
click at [224, 488] on input "-10" at bounding box center [345, 492] width 312 height 31
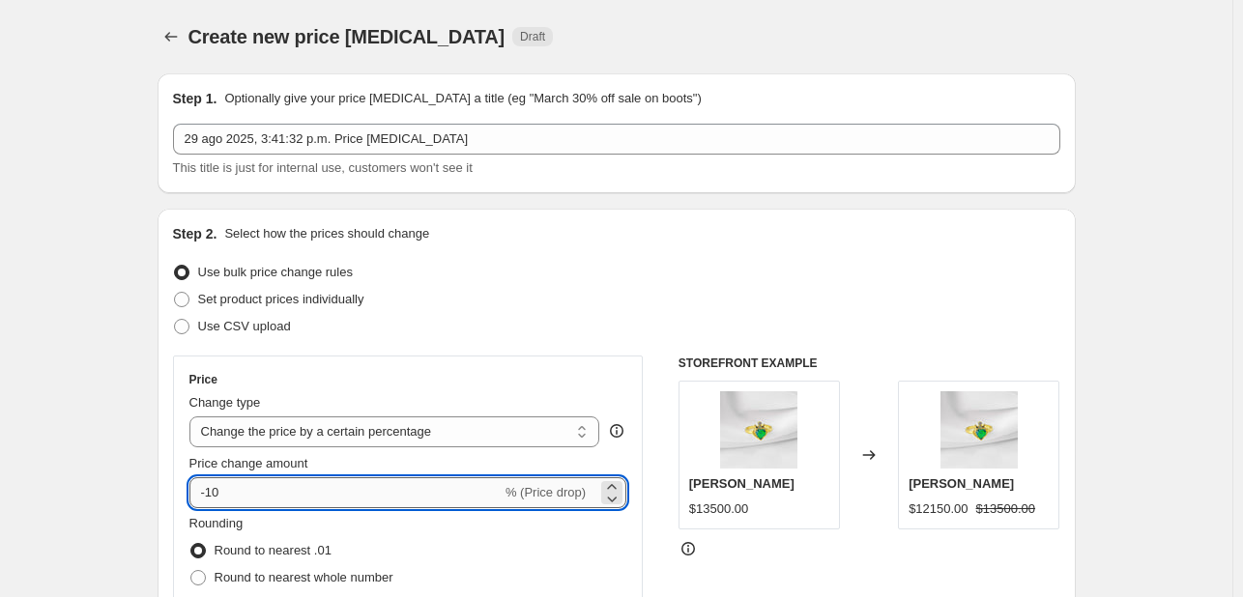
click at [226, 488] on input "-10" at bounding box center [345, 492] width 312 height 31
click at [218, 488] on input "-10" at bounding box center [345, 492] width 312 height 31
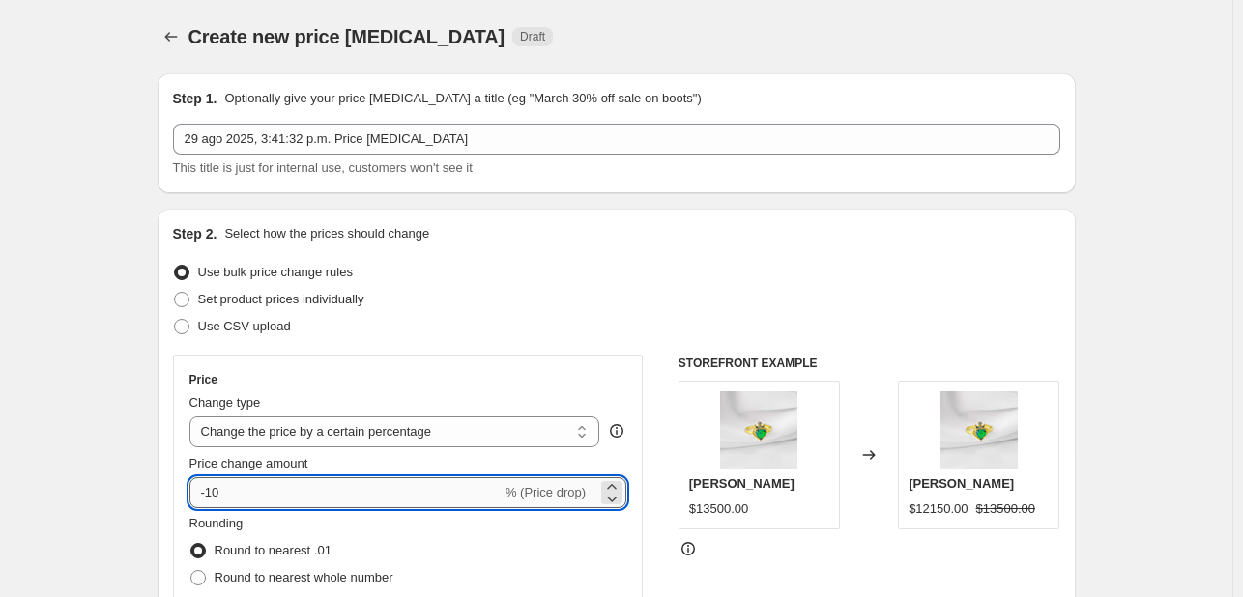
click at [218, 488] on input "-10" at bounding box center [345, 492] width 312 height 31
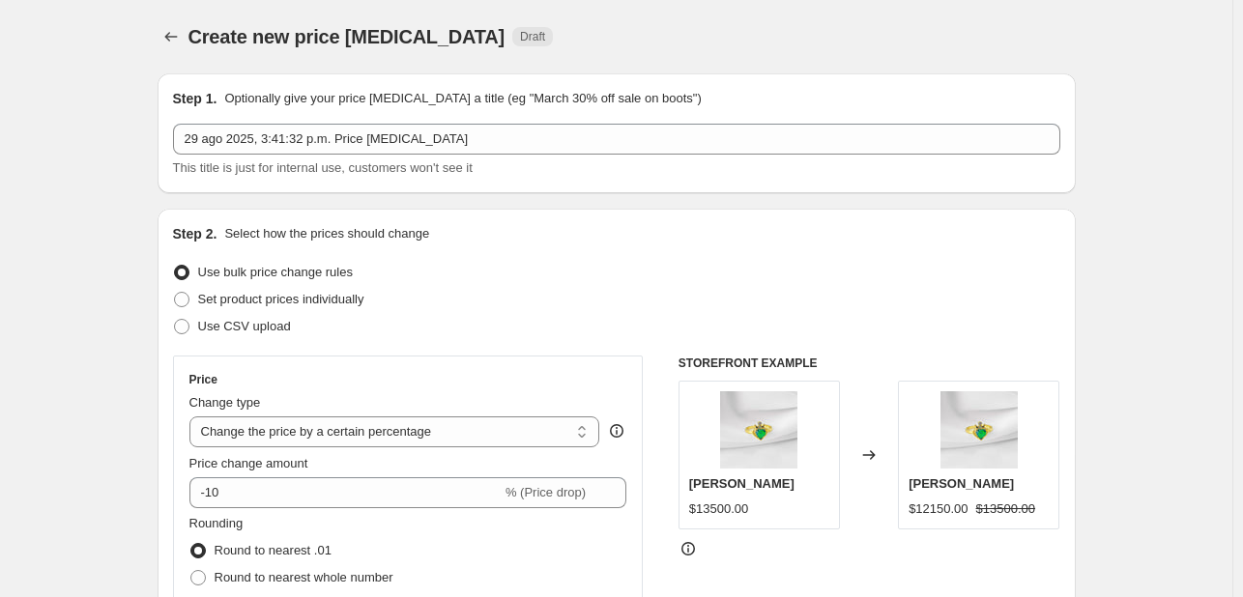
click at [257, 228] on p "Select how the prices should change" at bounding box center [326, 233] width 205 height 19
click at [255, 228] on p "Select how the prices should change" at bounding box center [326, 233] width 205 height 19
click at [519, 159] on div "This title is just for internal use, customers won't see it" at bounding box center [616, 167] width 887 height 19
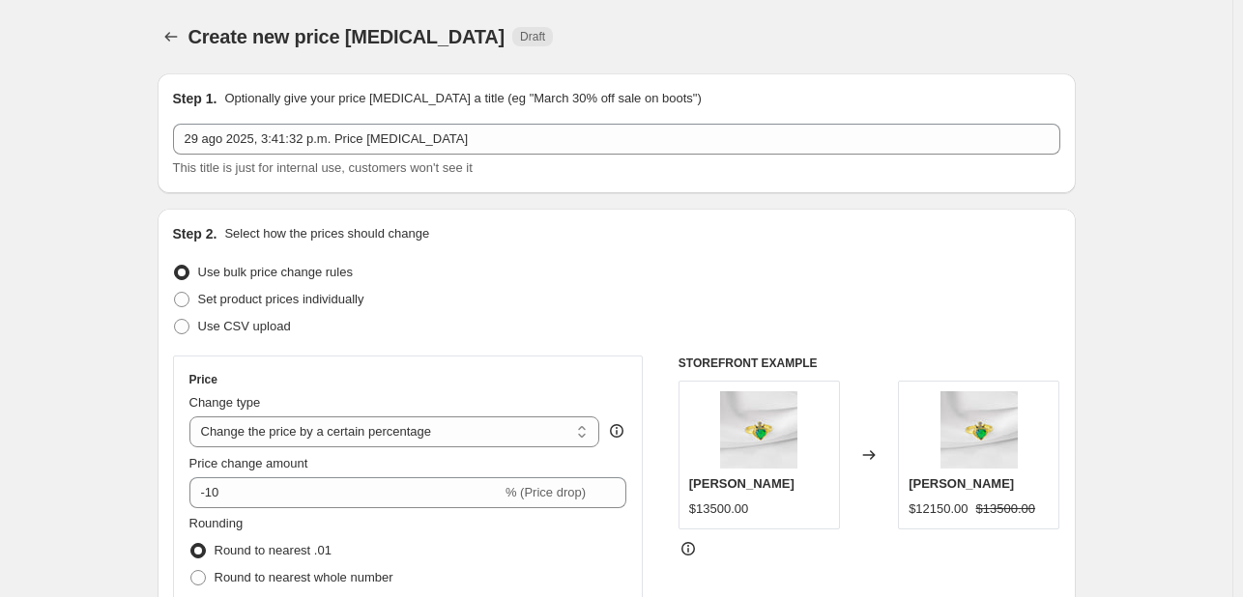
click at [372, 172] on span "This title is just for internal use, customers won't see it" at bounding box center [323, 167] width 300 height 14
click at [371, 170] on span "This title is just for internal use, customers won't see it" at bounding box center [323, 167] width 300 height 14
click at [369, 171] on span "This title is just for internal use, customers won't see it" at bounding box center [323, 167] width 300 height 14
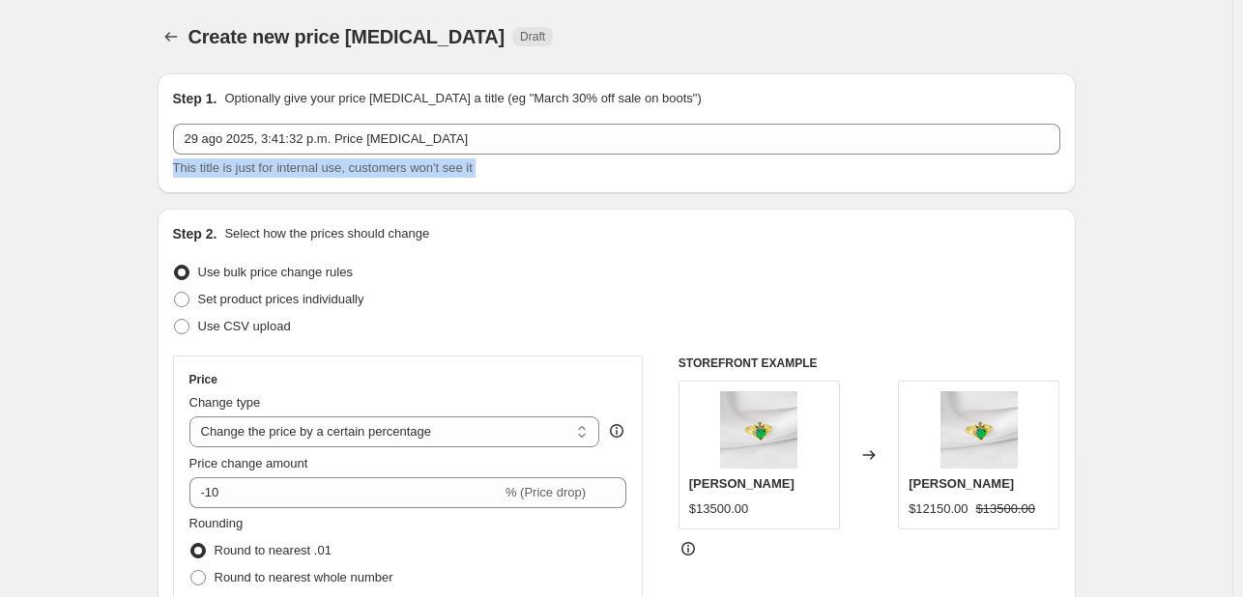
click at [276, 99] on p "Optionally give your price [MEDICAL_DATA] a title (eg "March 30% off sale on bo…" at bounding box center [462, 98] width 476 height 19
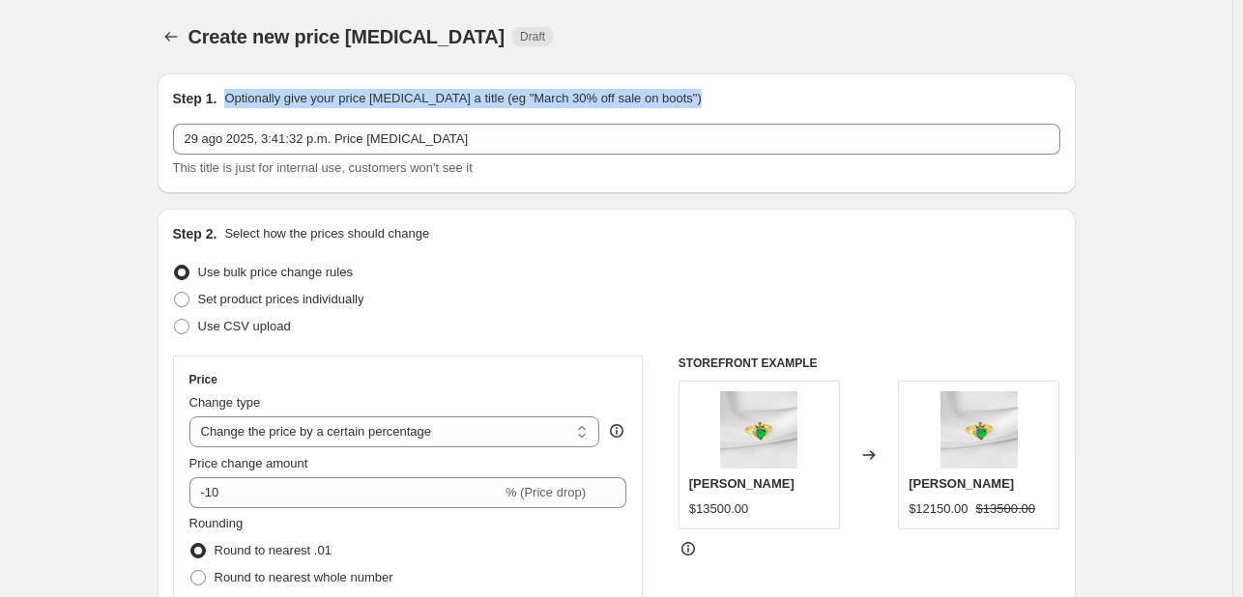
click at [276, 99] on p "Optionally give your price [MEDICAL_DATA] a title (eg "March 30% off sale on bo…" at bounding box center [462, 98] width 476 height 19
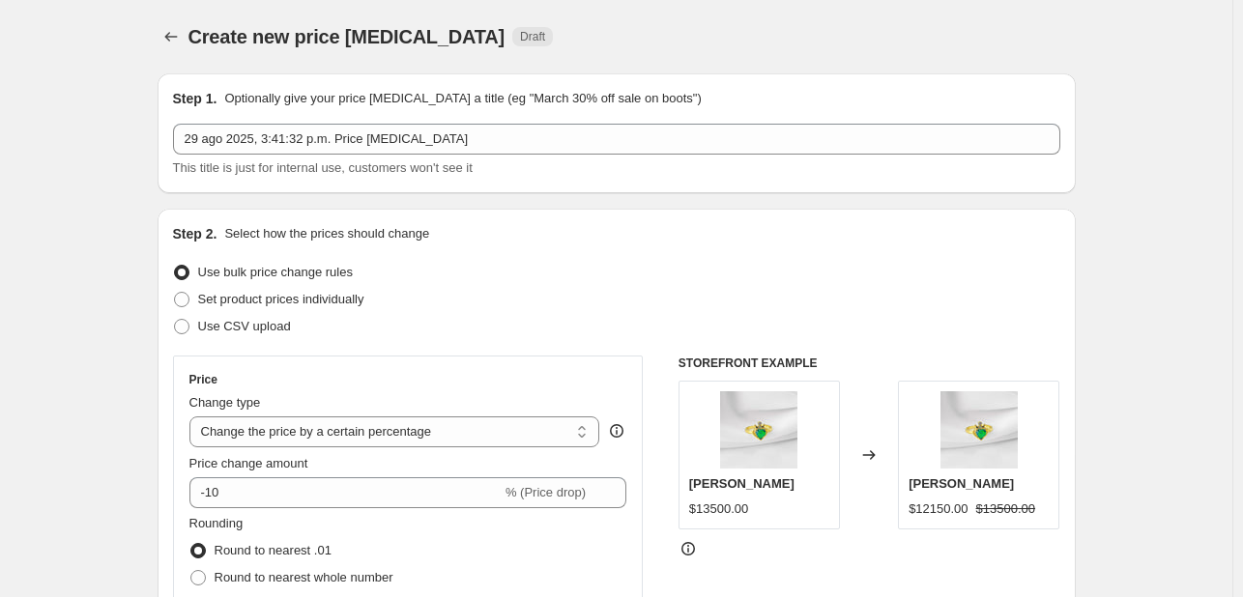
click at [200, 100] on h2 "Step 1." at bounding box center [195, 98] width 44 height 19
click at [175, 100] on div "Step 1. Optionally give your price [MEDICAL_DATA] a title (eg "March 30% off sa…" at bounding box center [616, 133] width 918 height 120
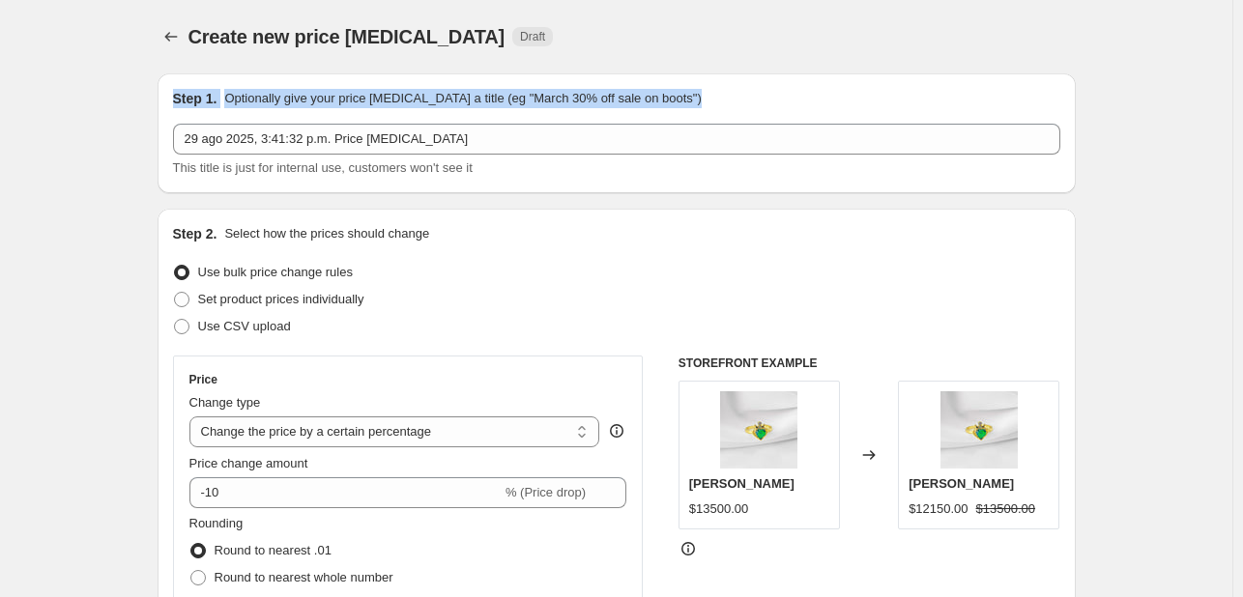
drag, startPoint x: 170, startPoint y: 100, endPoint x: 710, endPoint y: 120, distance: 540.5
click at [696, 124] on div "Step 1. Optionally give your price [MEDICAL_DATA] a title (eg "March 30% off sa…" at bounding box center [616, 133] width 918 height 120
click at [762, 83] on div "Step 1. Optionally give your price [MEDICAL_DATA] a title (eg "March 30% off sa…" at bounding box center [616, 133] width 918 height 120
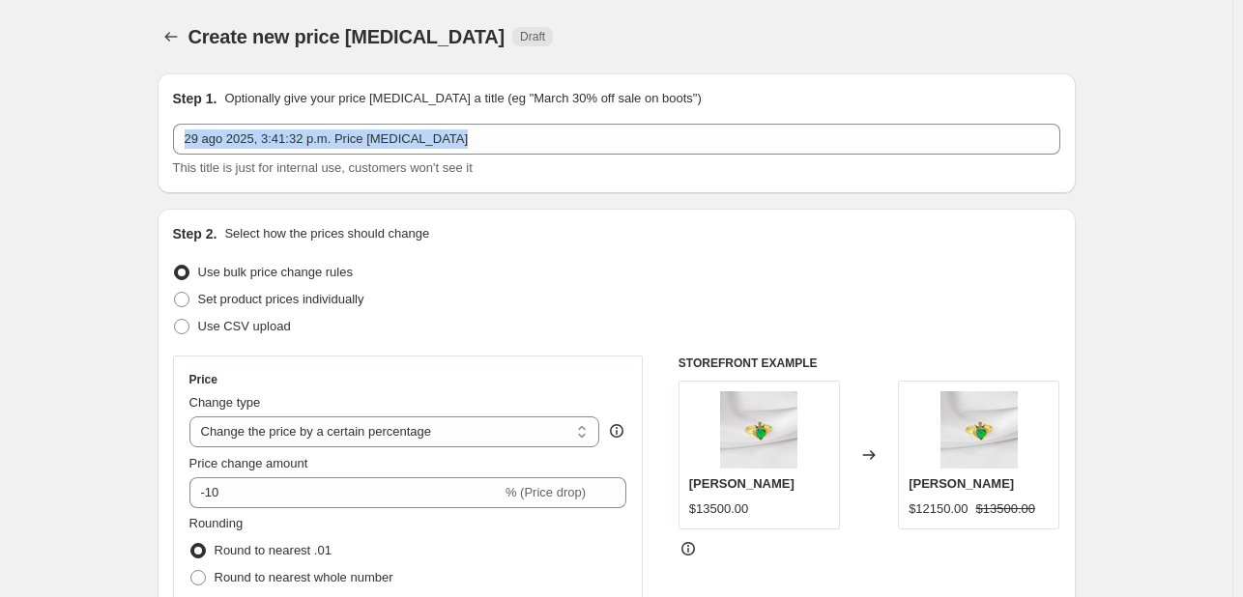
drag, startPoint x: 663, startPoint y: 108, endPoint x: 572, endPoint y: 108, distance: 90.8
click at [572, 108] on div "Step 1. Optionally give your price [MEDICAL_DATA] a title (eg "March 30% off sa…" at bounding box center [616, 133] width 887 height 89
click at [722, 90] on div "Step 1. Optionally give your price [MEDICAL_DATA] a title (eg "March 30% off sa…" at bounding box center [616, 98] width 887 height 19
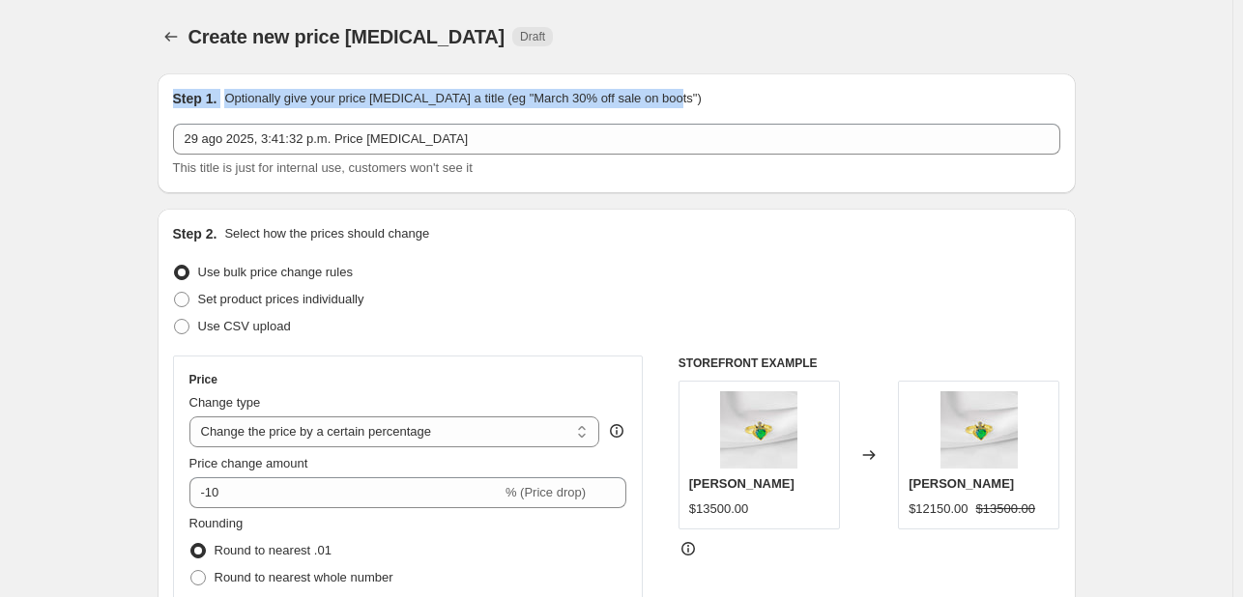
drag, startPoint x: 671, startPoint y: 100, endPoint x: 156, endPoint y: 70, distance: 515.9
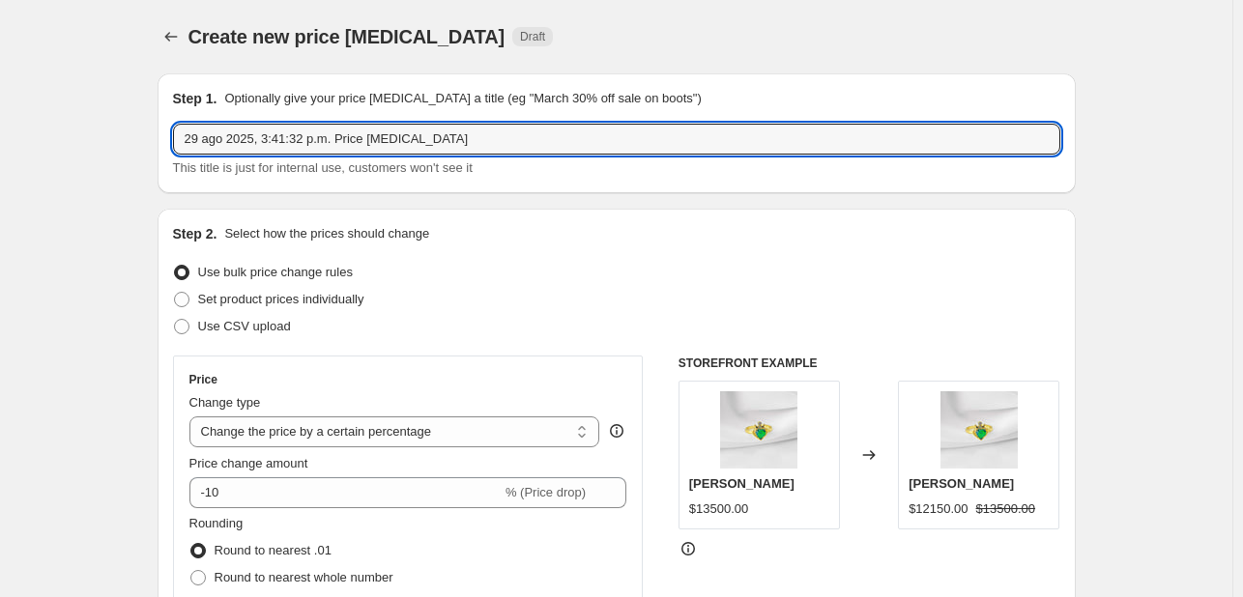
drag, startPoint x: 186, startPoint y: 148, endPoint x: 567, endPoint y: 177, distance: 382.8
click at [567, 177] on div "29 ago 2025, 3:41:32 p.m. Price [MEDICAL_DATA] This title is just for internal …" at bounding box center [616, 151] width 887 height 54
click at [560, 177] on div "This title is just for internal use, customers won't see it" at bounding box center [616, 167] width 887 height 19
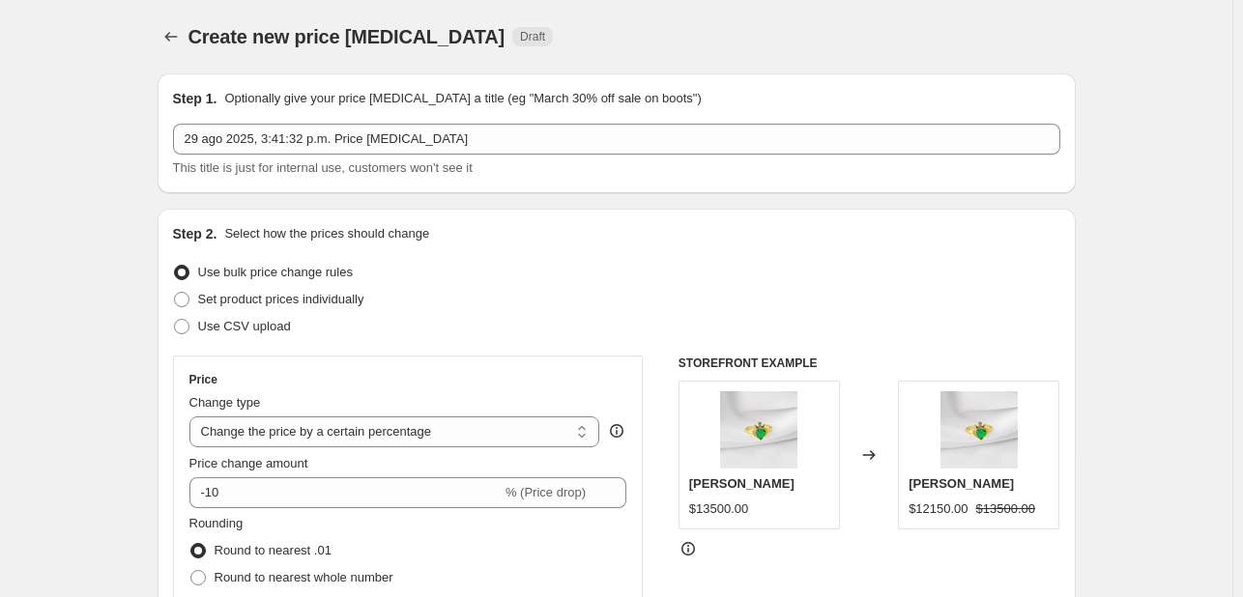
click at [425, 172] on span "This title is just for internal use, customers won't see it" at bounding box center [323, 167] width 300 height 14
click at [423, 211] on div "Step 2. Select how the prices should change Use bulk price change rules Set pro…" at bounding box center [616, 548] width 918 height 678
click at [198, 160] on span "This title is just for internal use, customers won't see it" at bounding box center [323, 167] width 300 height 14
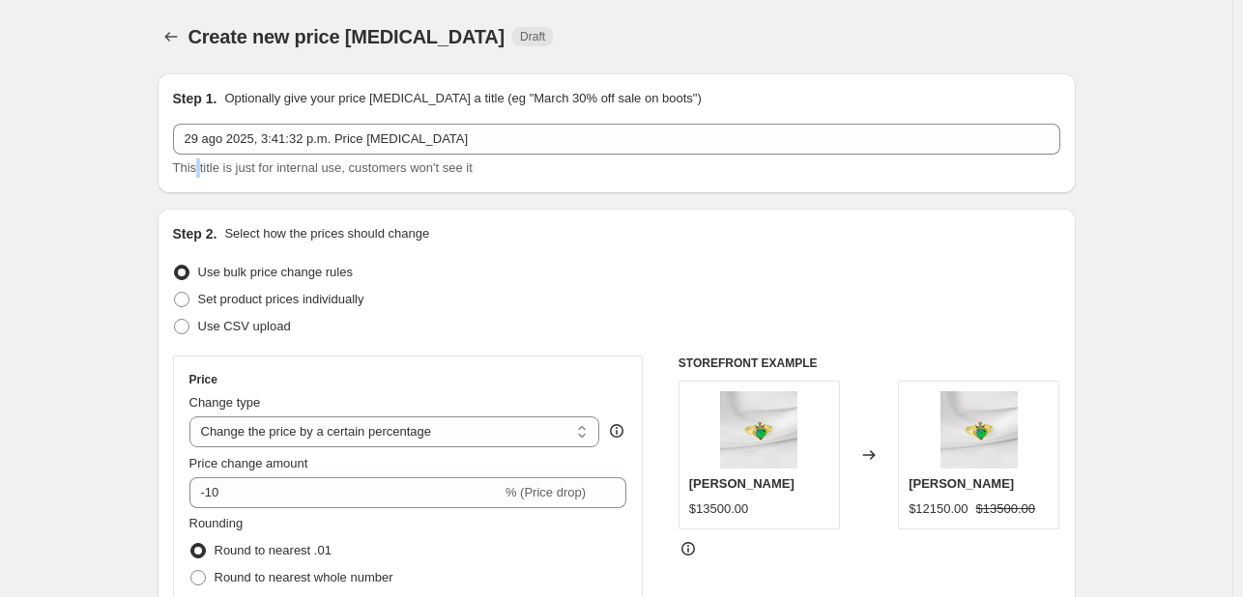
click at [198, 160] on span "This title is just for internal use, customers won't see it" at bounding box center [323, 167] width 300 height 14
click at [209, 155] on div "29 ago 2025, 3:41:32 p.m. Price [MEDICAL_DATA] This title is just for internal …" at bounding box center [616, 151] width 887 height 54
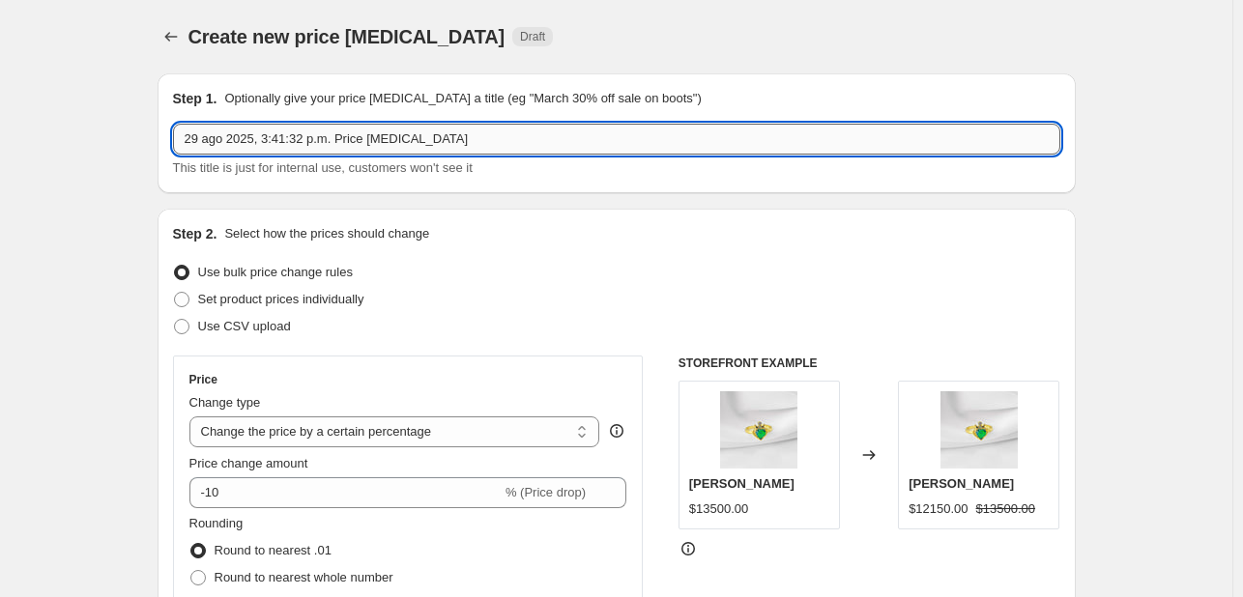
click at [213, 150] on input "29 ago 2025, 3:41:32 p.m. Price [MEDICAL_DATA]" at bounding box center [616, 139] width 887 height 31
click at [237, 229] on p "Select how the prices should change" at bounding box center [326, 233] width 205 height 19
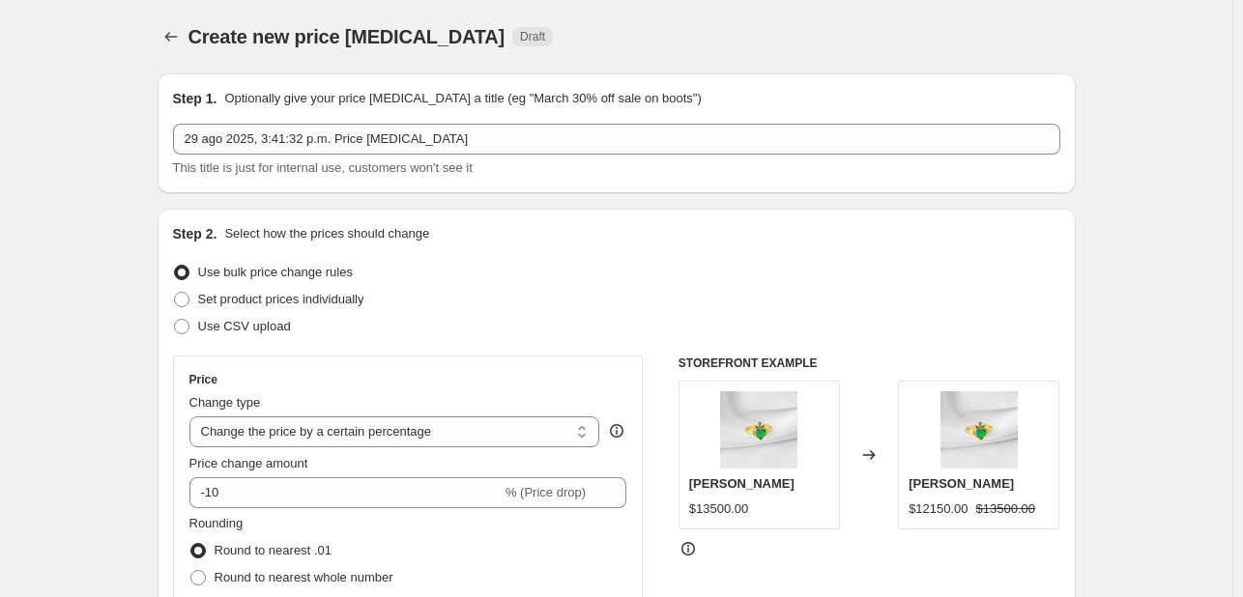
click at [229, 174] on span "This title is just for internal use, customers won't see it" at bounding box center [323, 167] width 300 height 14
click at [229, 173] on span "This title is just for internal use, customers won't see it" at bounding box center [323, 167] width 300 height 14
